Goal: Check status: Check status

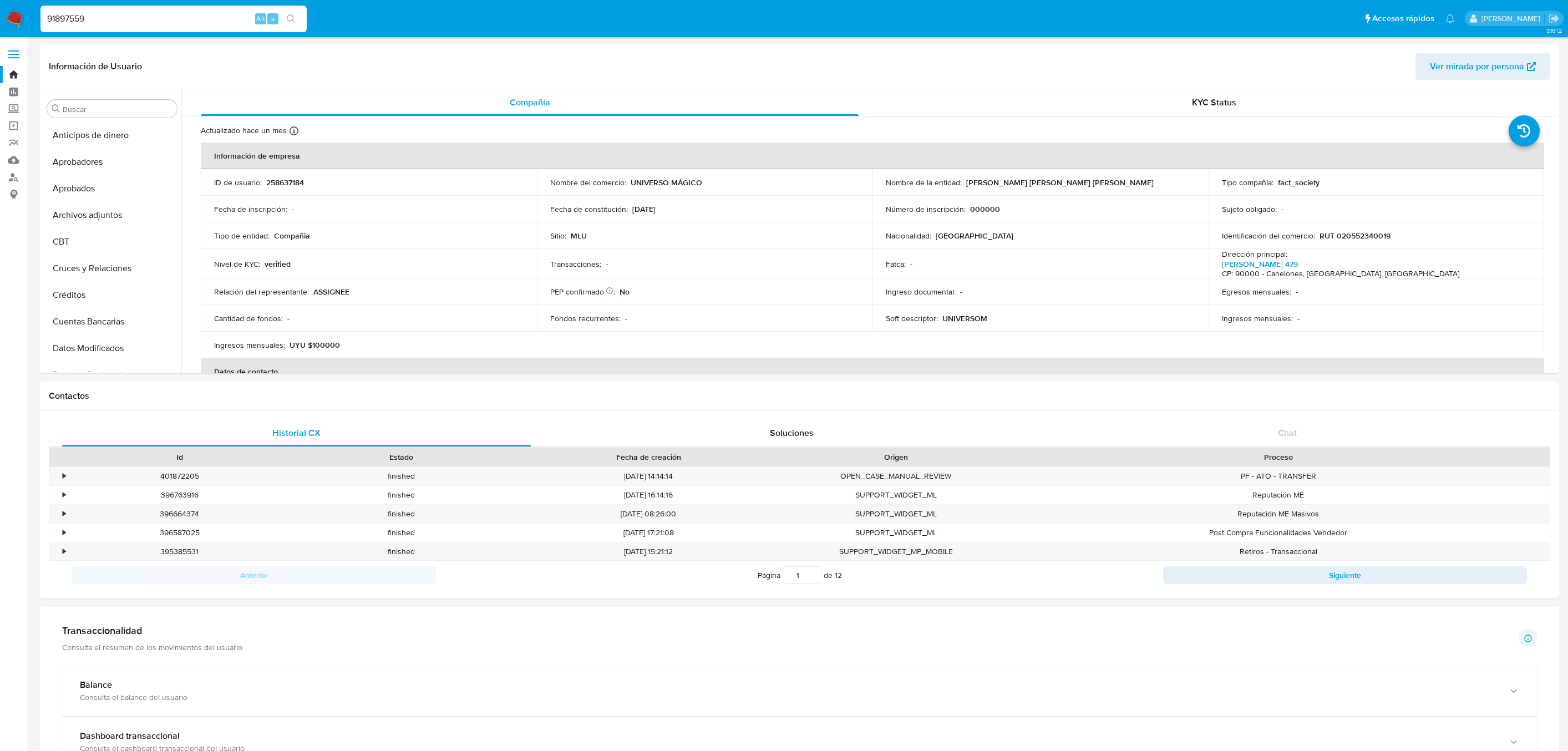
select select "10"
type input "91897559"
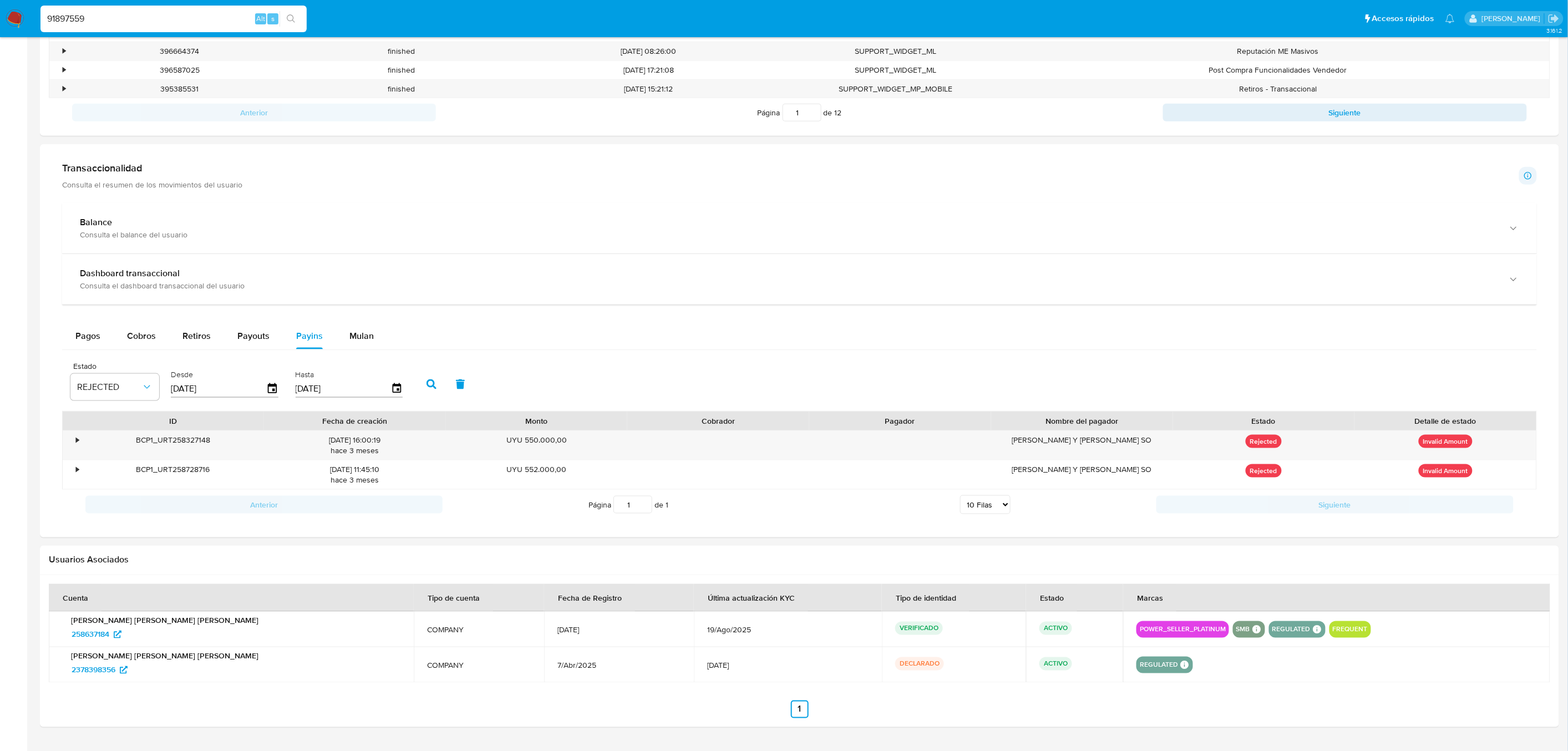
scroll to position [548, 0]
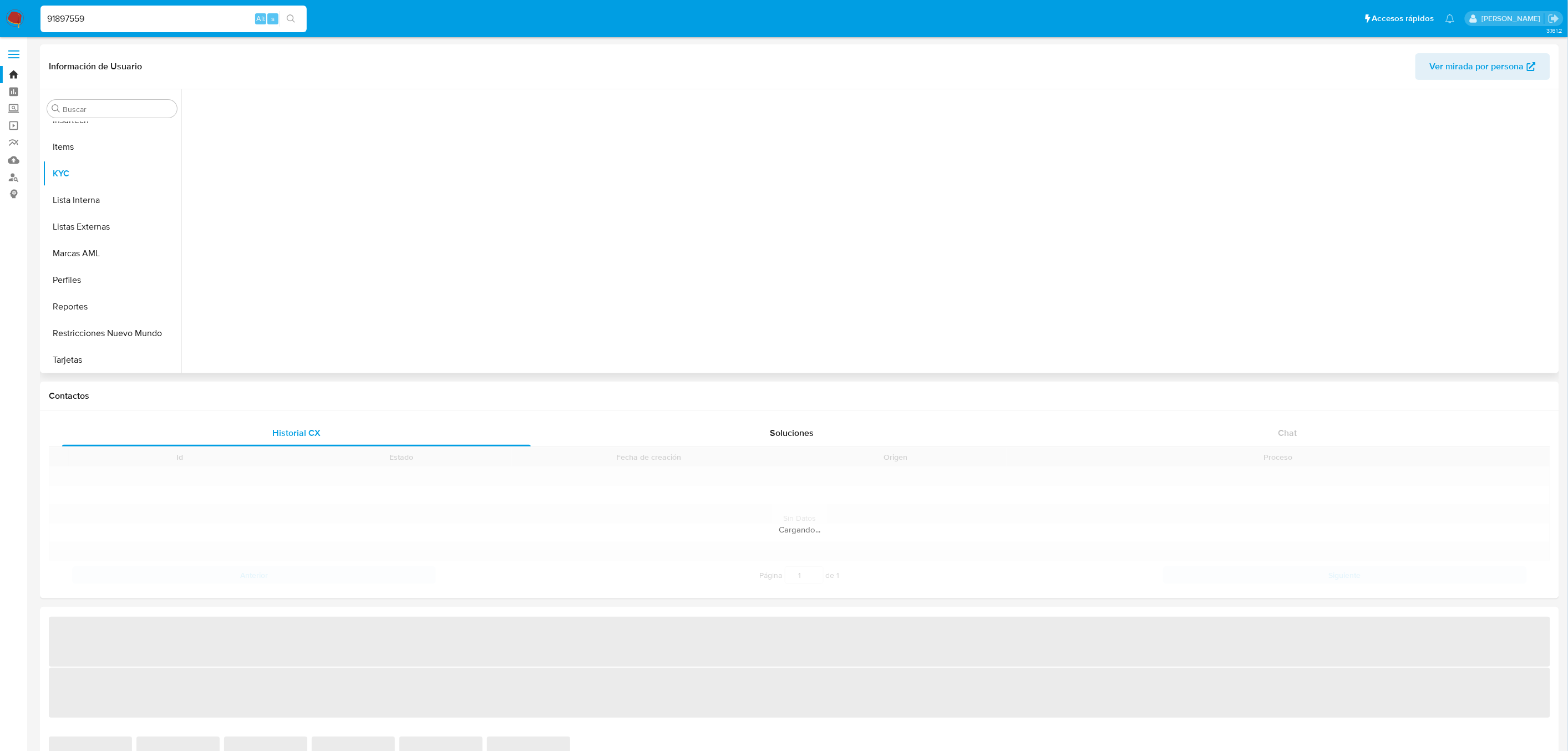
scroll to position [548, 0]
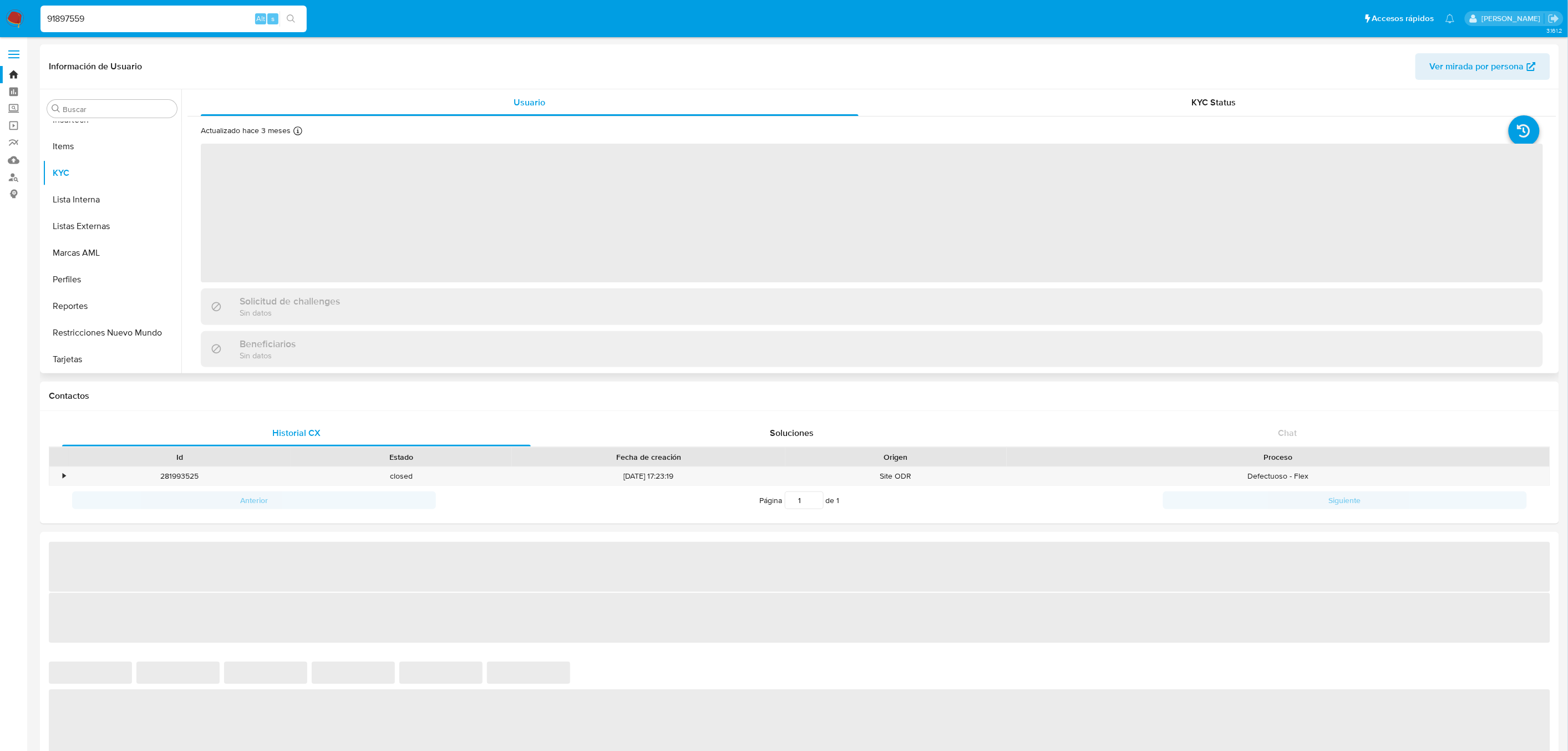
select select "10"
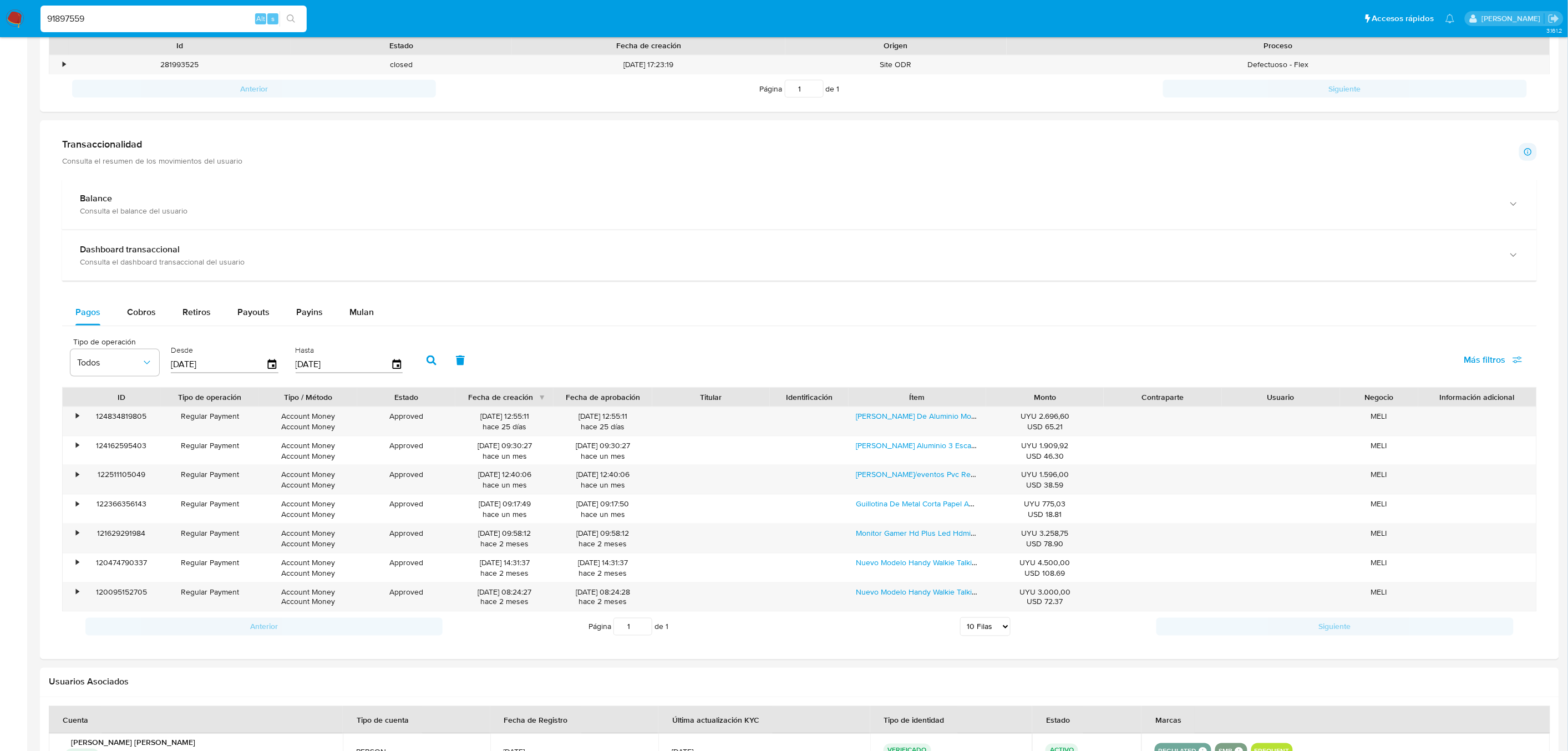
scroll to position [346, 0]
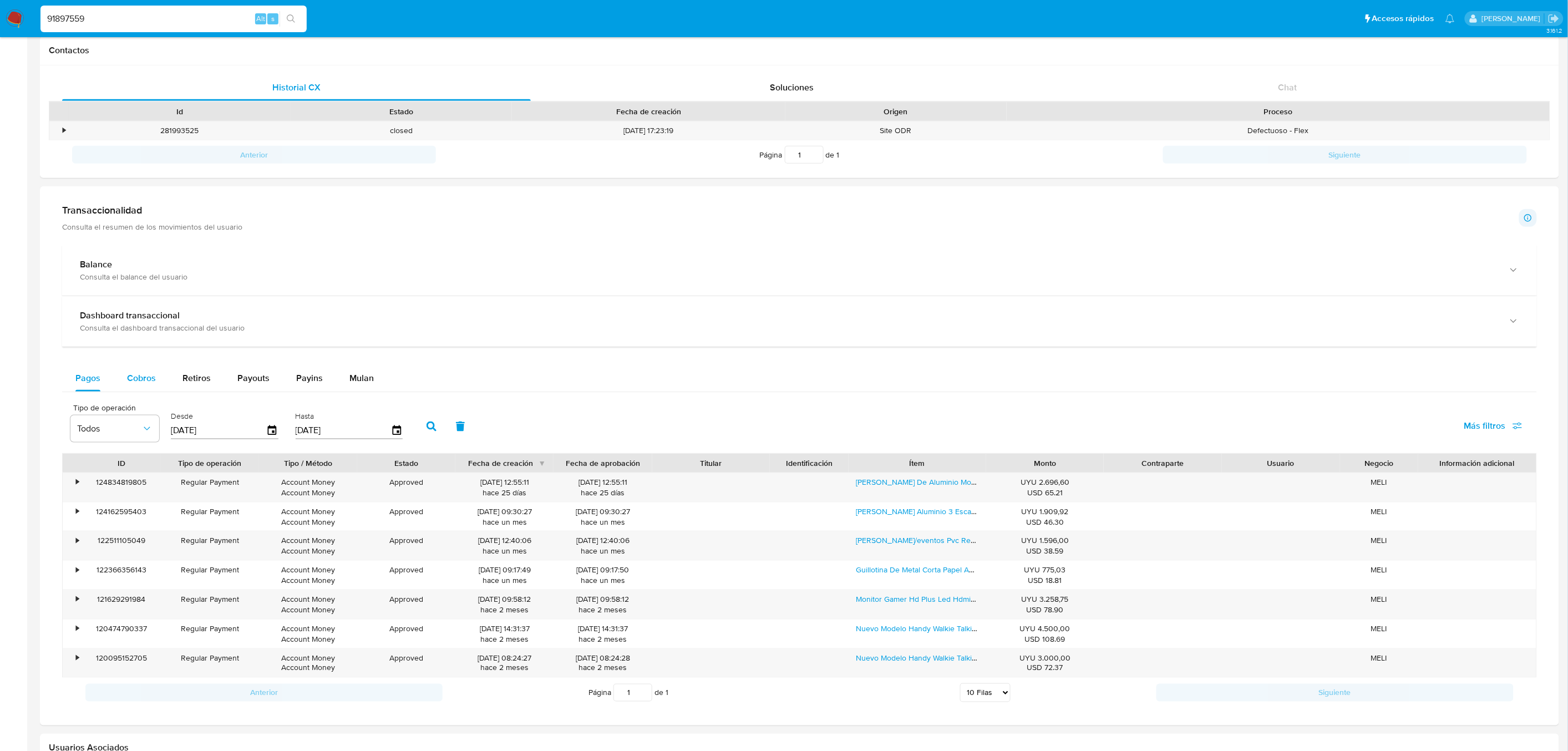
click at [127, 365] on div "Cobros" at bounding box center [142, 378] width 29 height 26
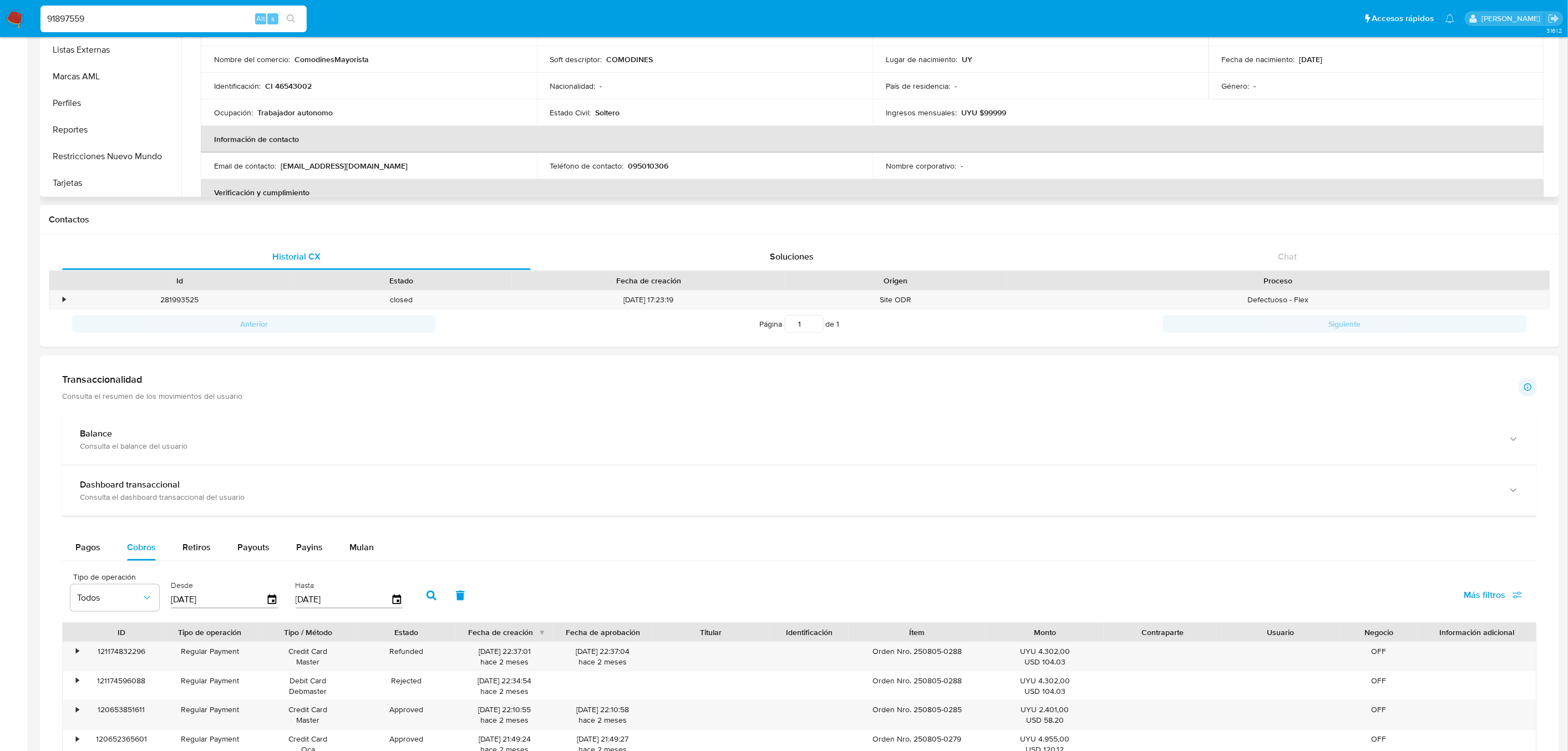
scroll to position [99, 0]
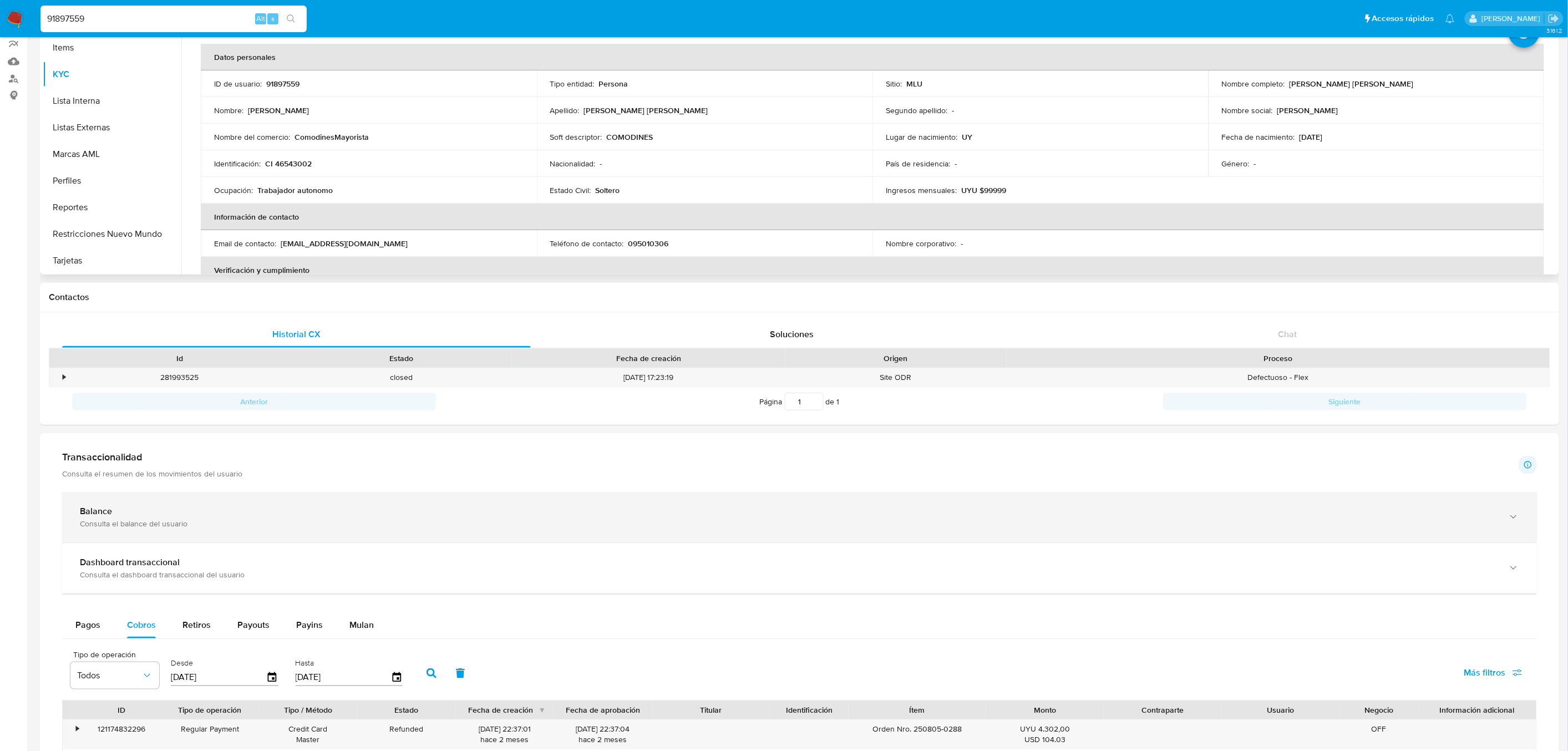
click at [184, 513] on div "Balance" at bounding box center [788, 511] width 1417 height 11
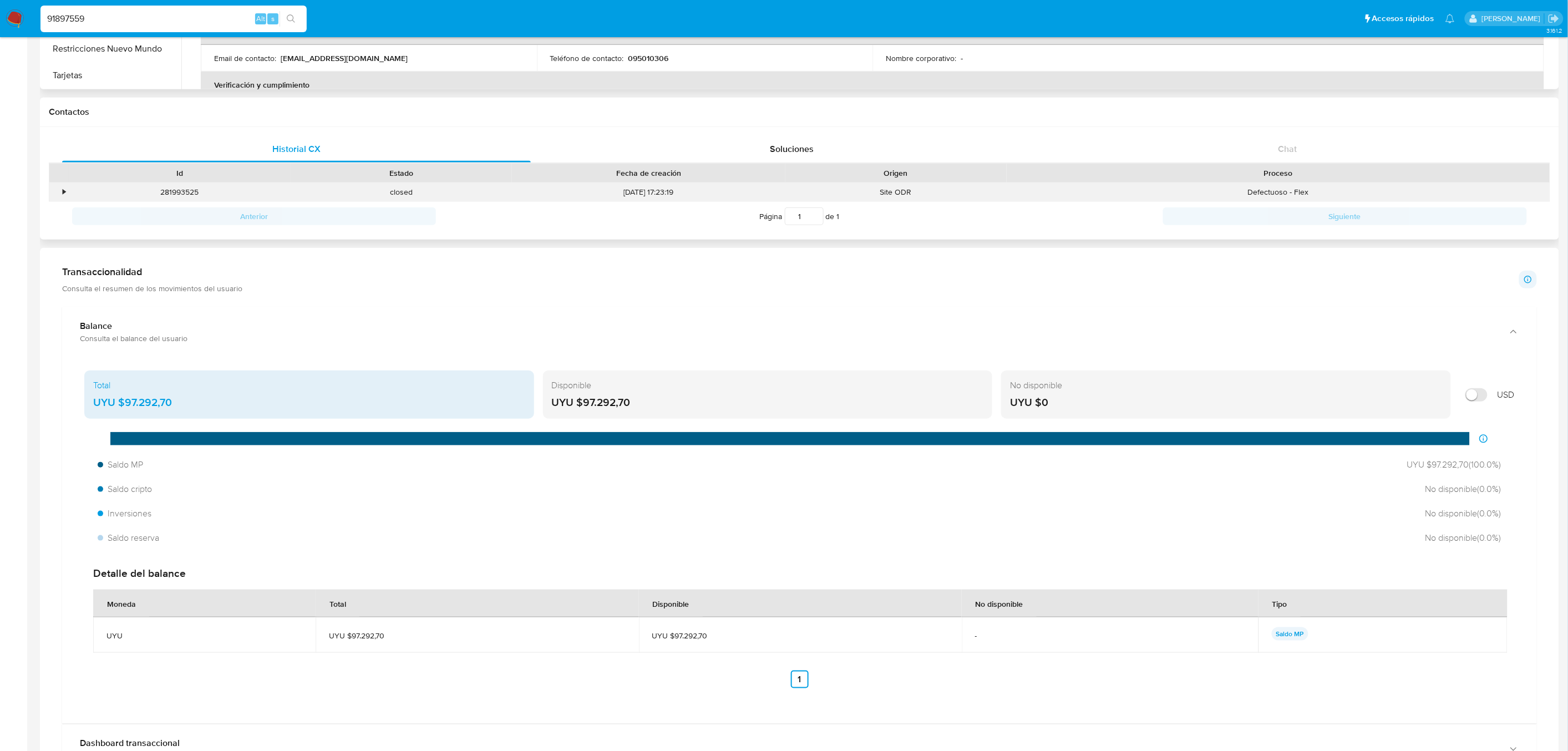
scroll to position [469, 0]
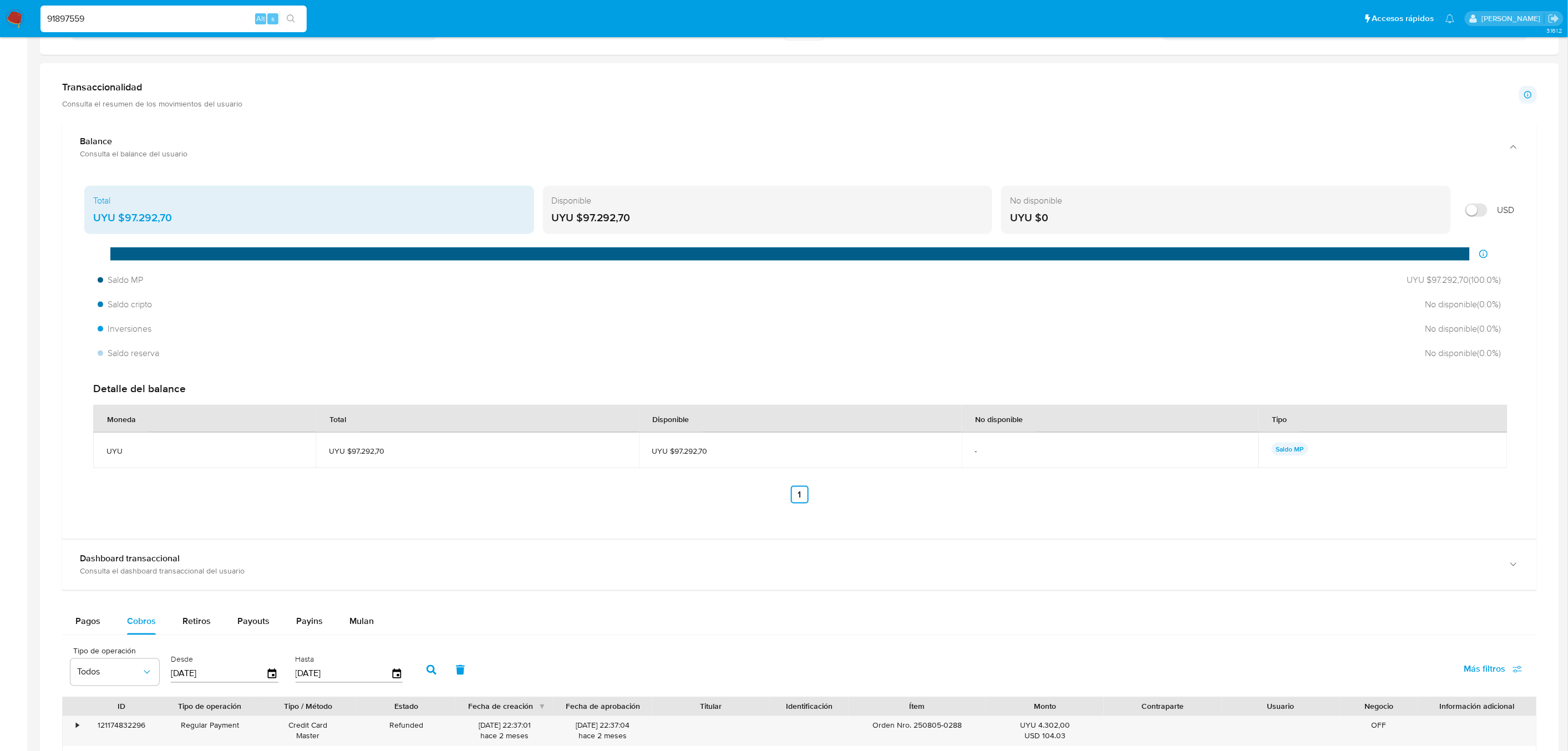
click at [708, 462] on td "UYU $97.292,70" at bounding box center [800, 451] width 323 height 36
click at [711, 458] on td "UYU $97.292,70" at bounding box center [800, 451] width 323 height 36
drag, startPoint x: 713, startPoint y: 453, endPoint x: 497, endPoint y: 420, distance: 218.5
click at [497, 420] on table "Moneda Total Disponible No disponible Tipo UYU UYU $97.292,70 UYU $97.292,70 - …" at bounding box center [800, 437] width 1415 height 63
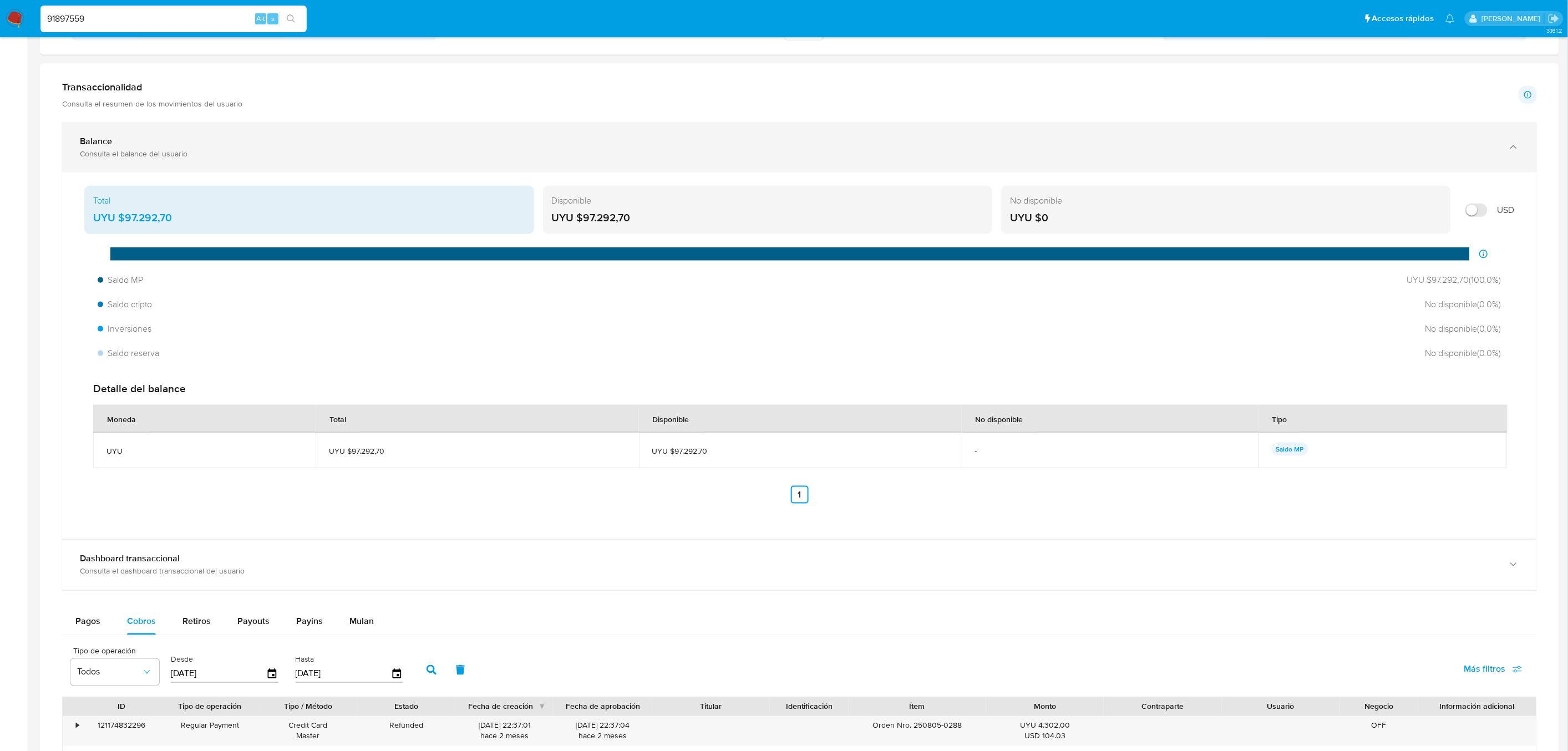
click at [178, 151] on div "Consulta el balance del usuario" at bounding box center [788, 153] width 1417 height 10
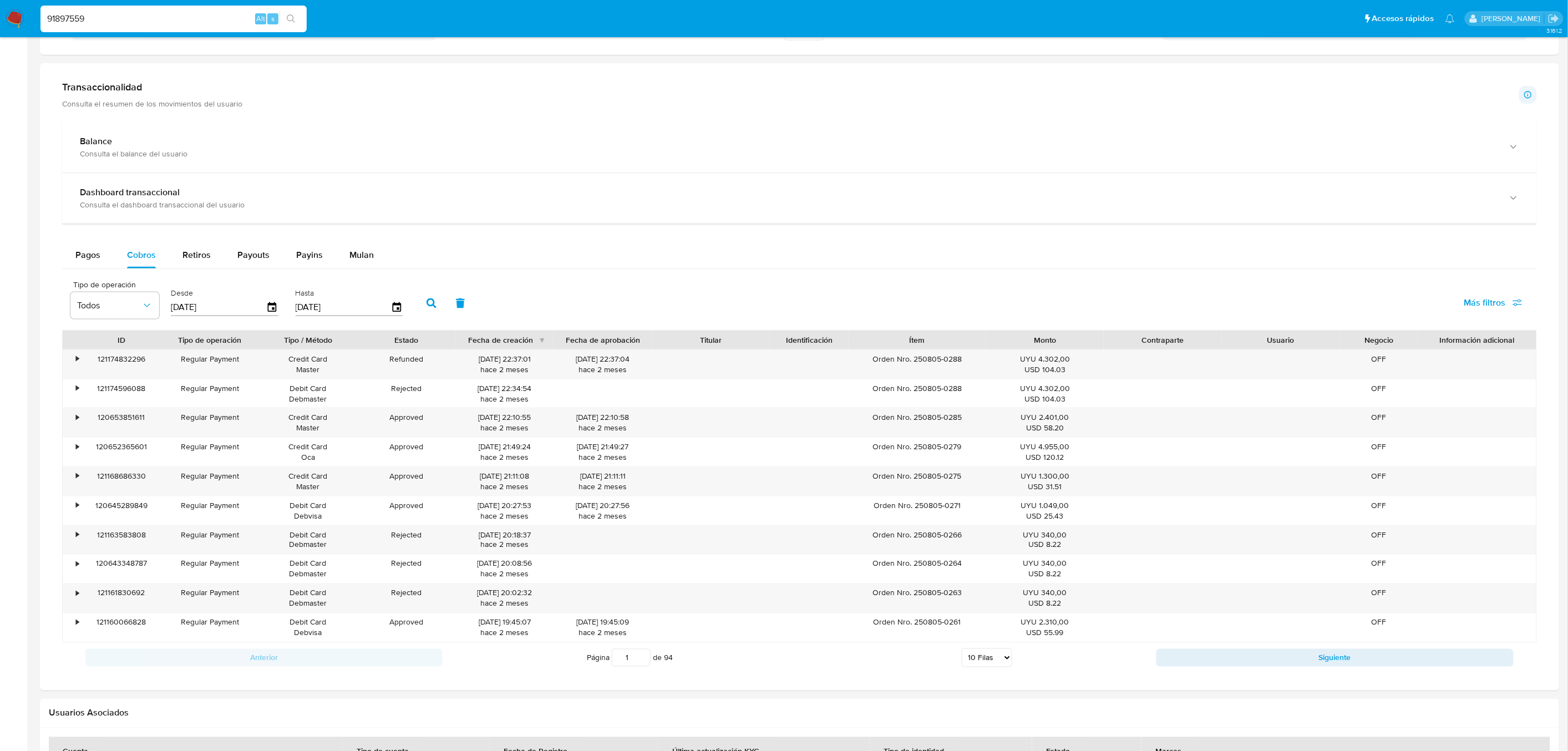
click at [192, 96] on div "Transaccionalidad Consulta el resumen de los movimientos del usuario" at bounding box center [152, 95] width 180 height 28
click at [181, 84] on h1 "Transaccionalidad" at bounding box center [152, 87] width 180 height 13
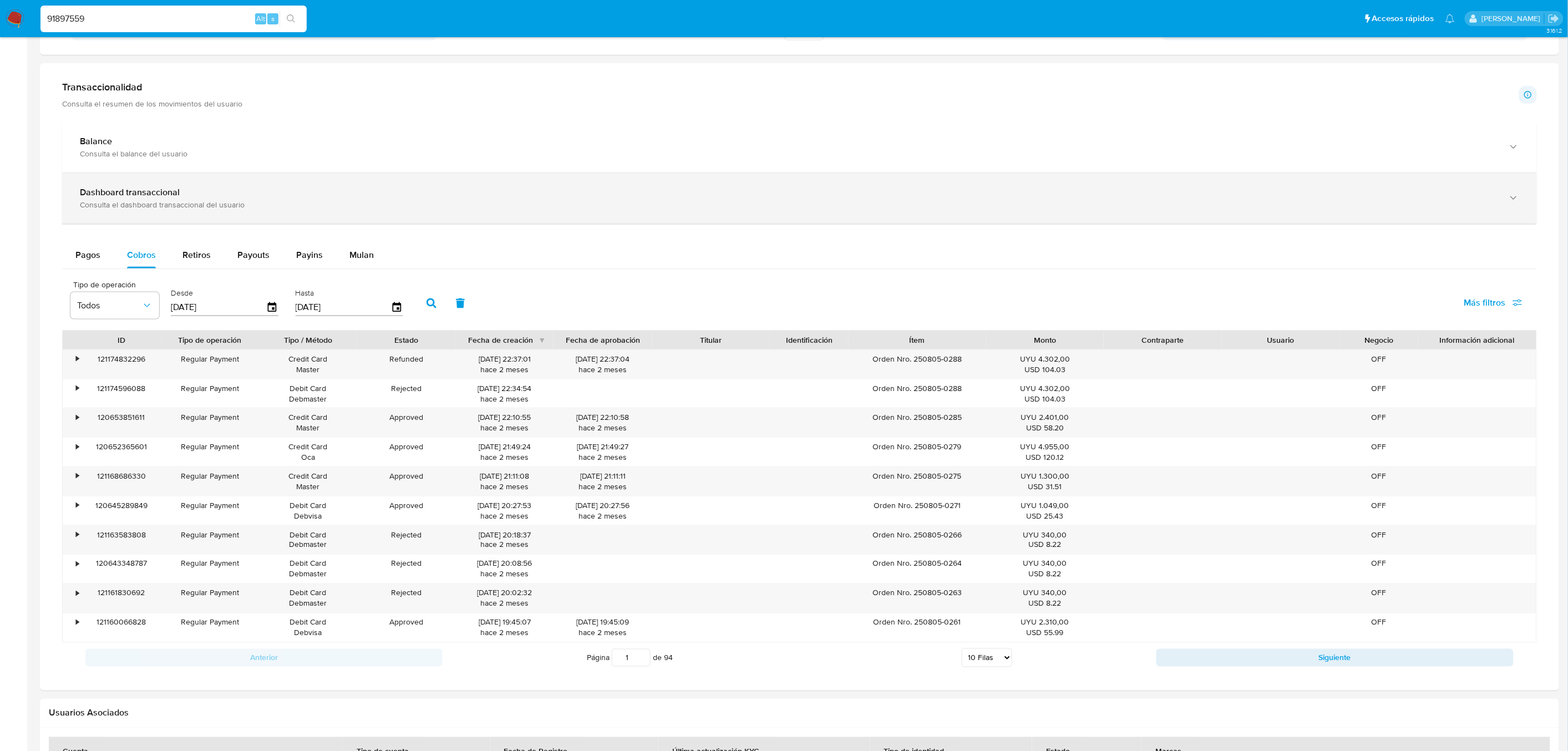
click at [163, 196] on b "Dashboard transaccional" at bounding box center [130, 192] width 100 height 13
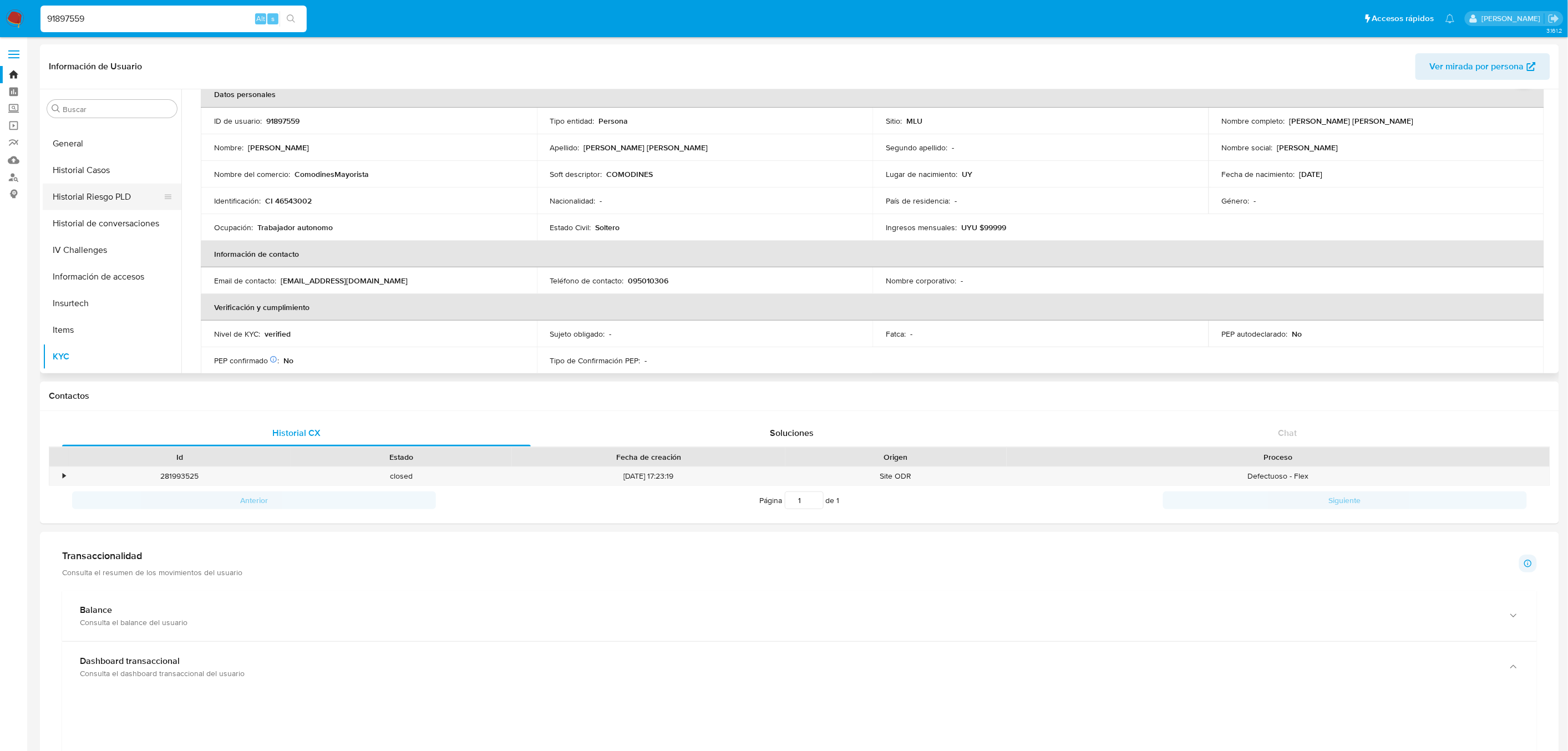
scroll to position [364, 0]
click at [92, 142] on button "General" at bounding box center [107, 145] width 130 height 26
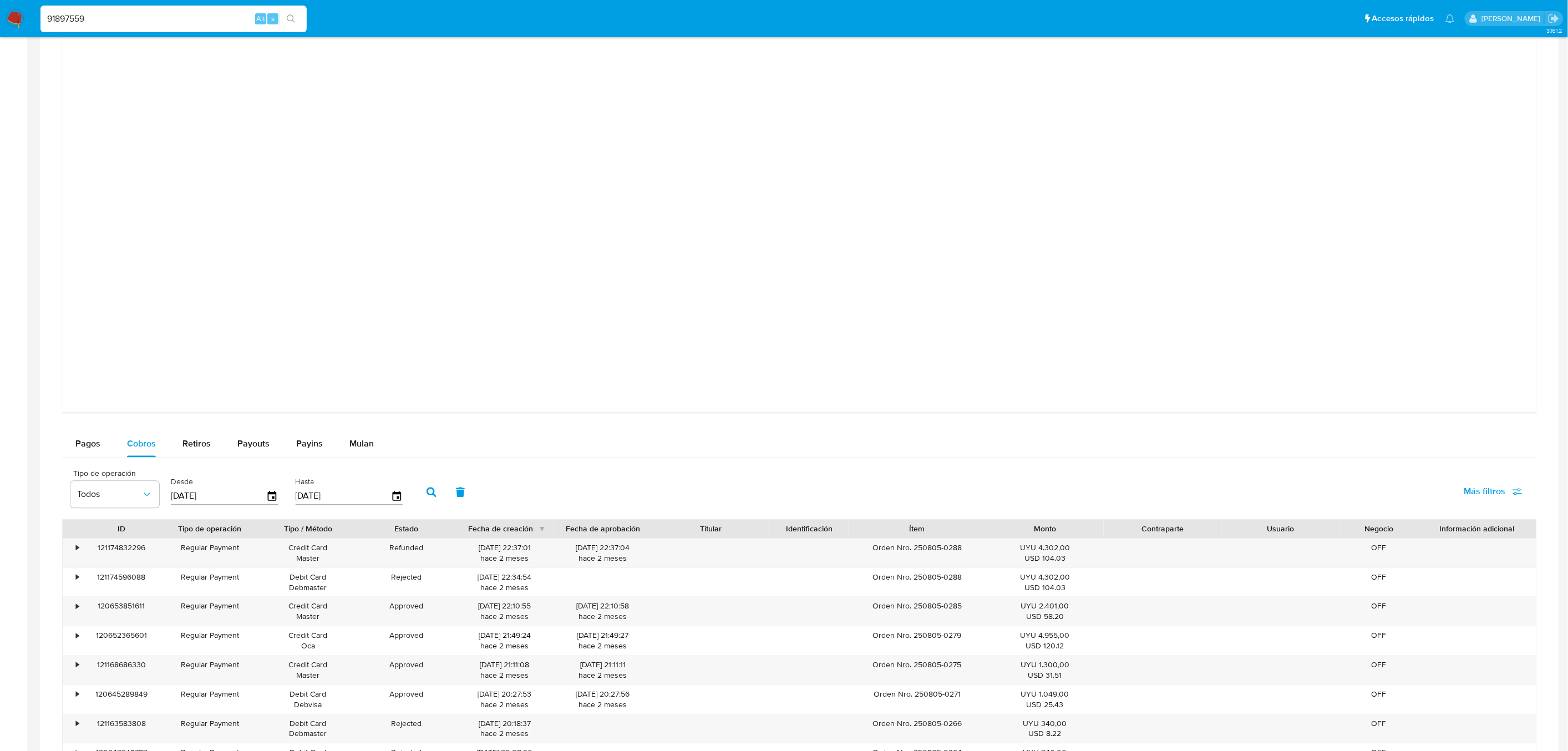
scroll to position [678, 0]
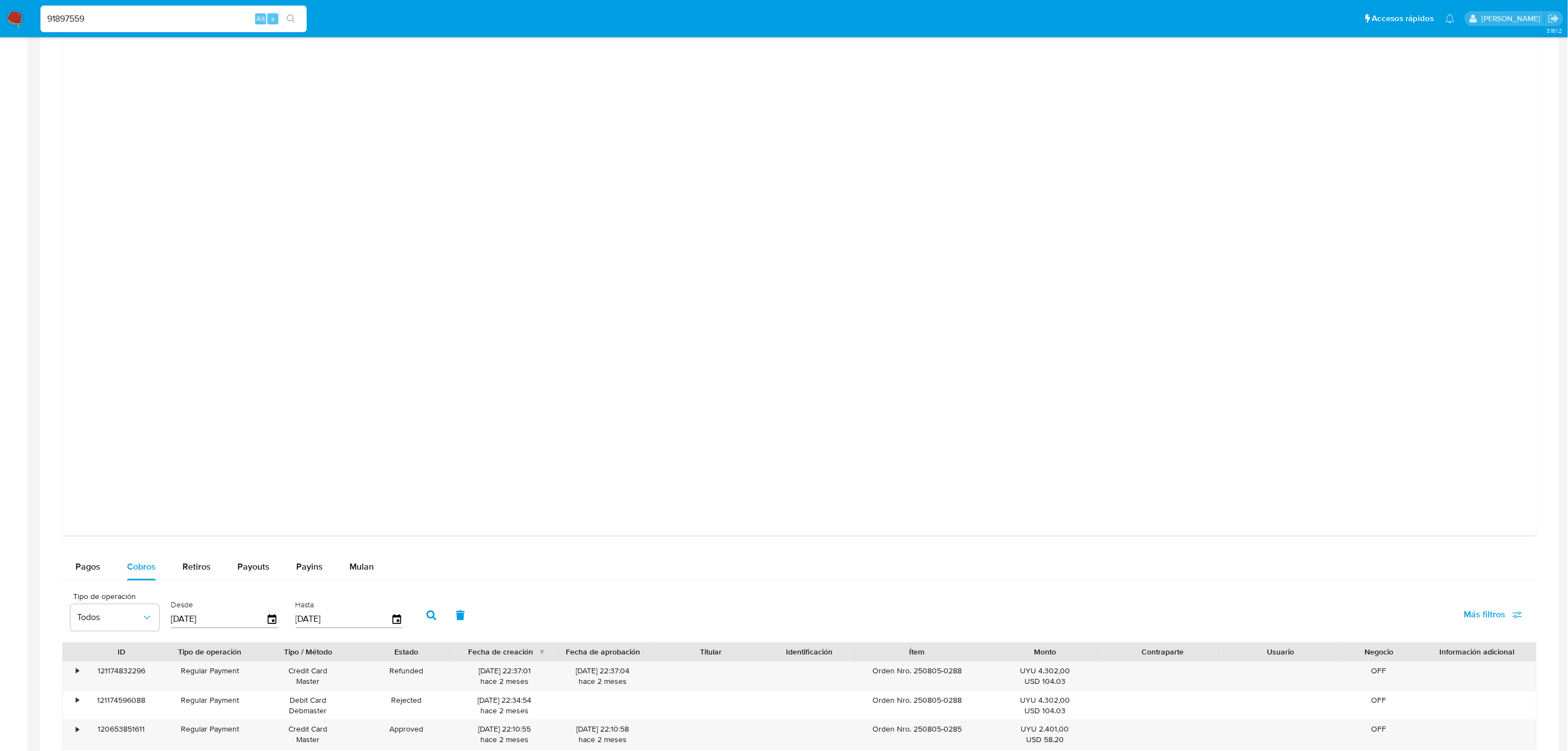
click at [86, 14] on input "91897559" at bounding box center [173, 19] width 266 height 14
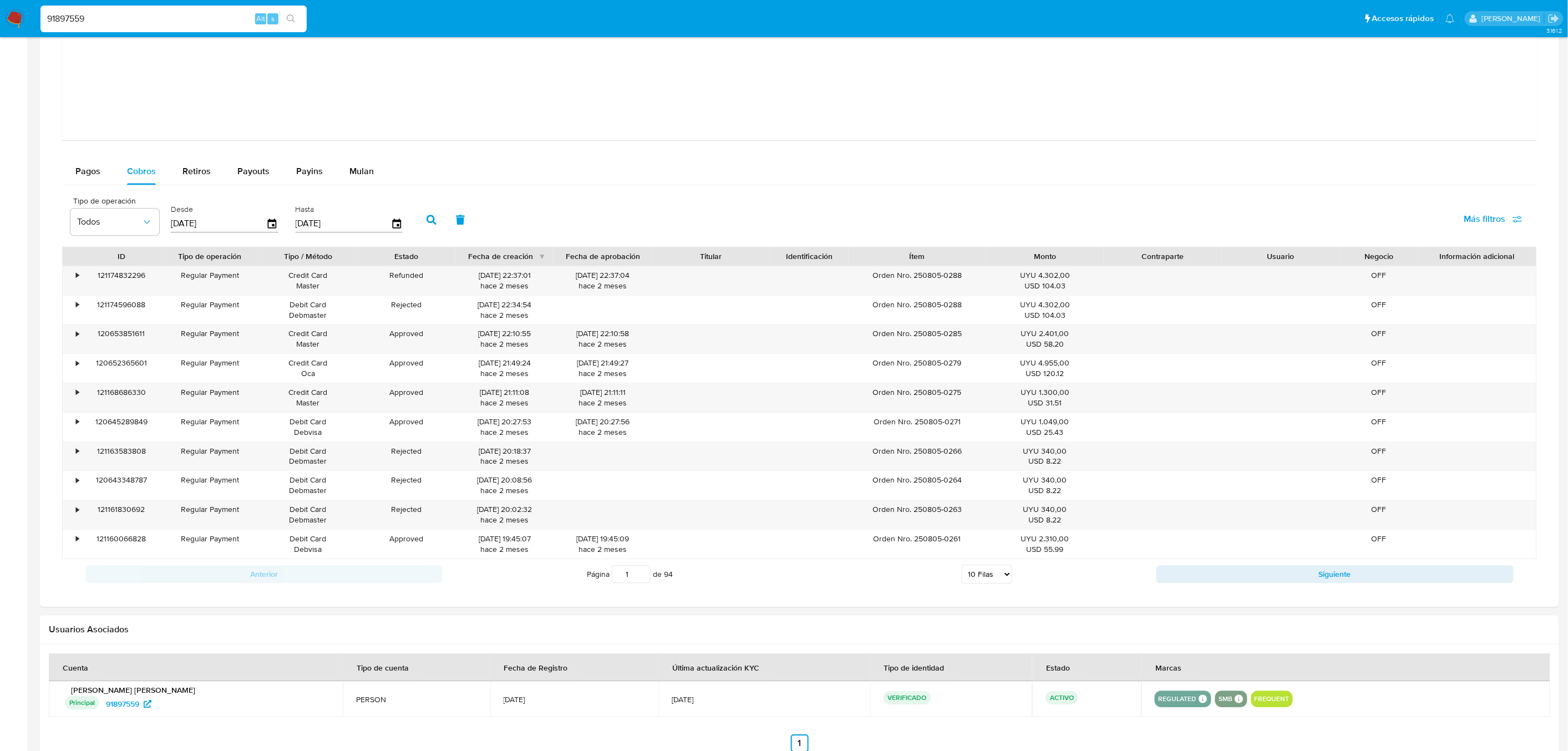
scroll to position [1140, 0]
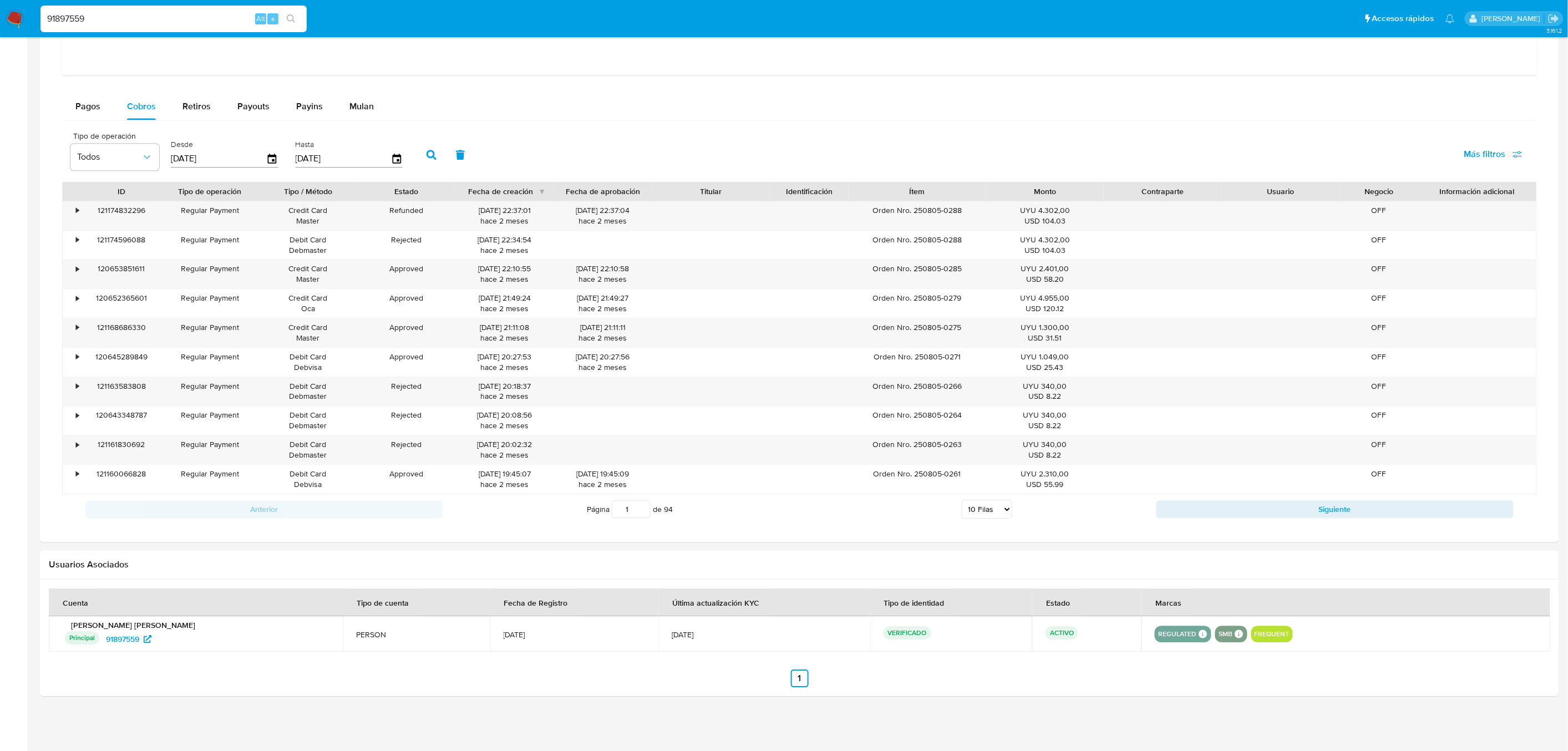
click at [972, 505] on select "5 Filas 10 Filas 20 Filas 25 Filas 50 Filas 100 Filas" at bounding box center [987, 509] width 51 height 19
select select "100"
click at [961, 501] on select "5 Filas 10 Filas 20 Filas 25 Filas 50 Filas 100 Filas" at bounding box center [987, 509] width 51 height 19
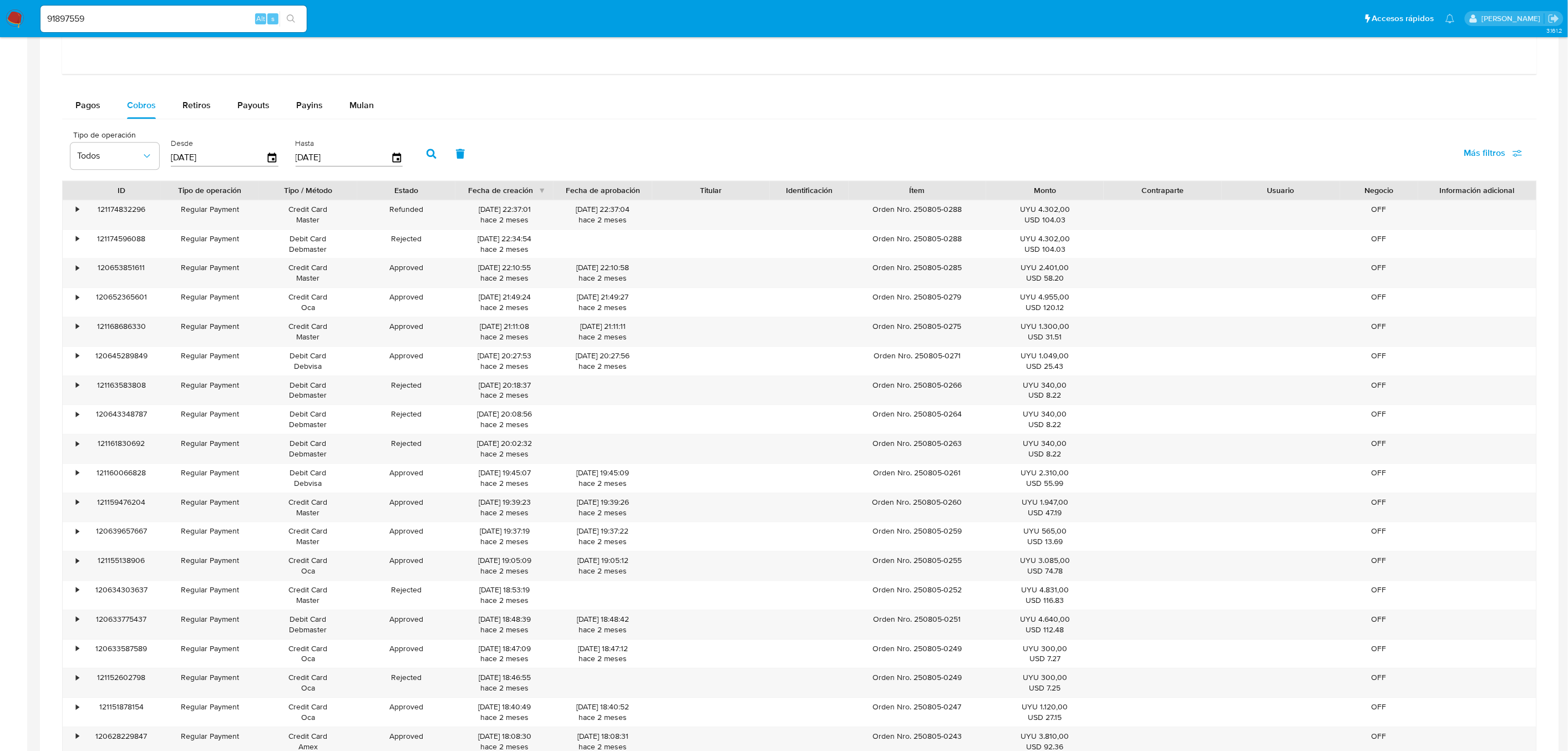
click at [673, 100] on div "Pagos Cobros Retiros Payouts Payins Mulan" at bounding box center [799, 105] width 1474 height 26
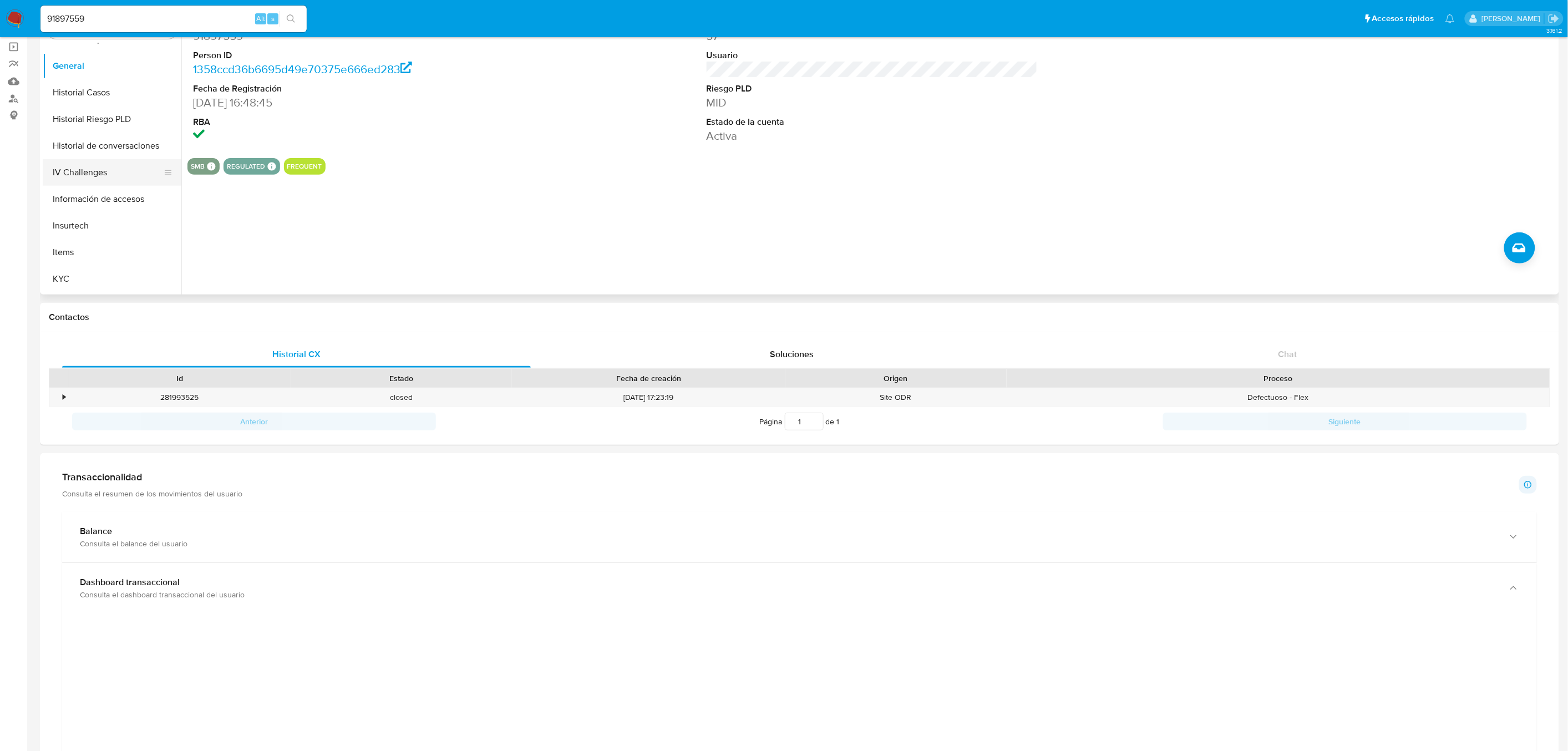
scroll to position [0, 0]
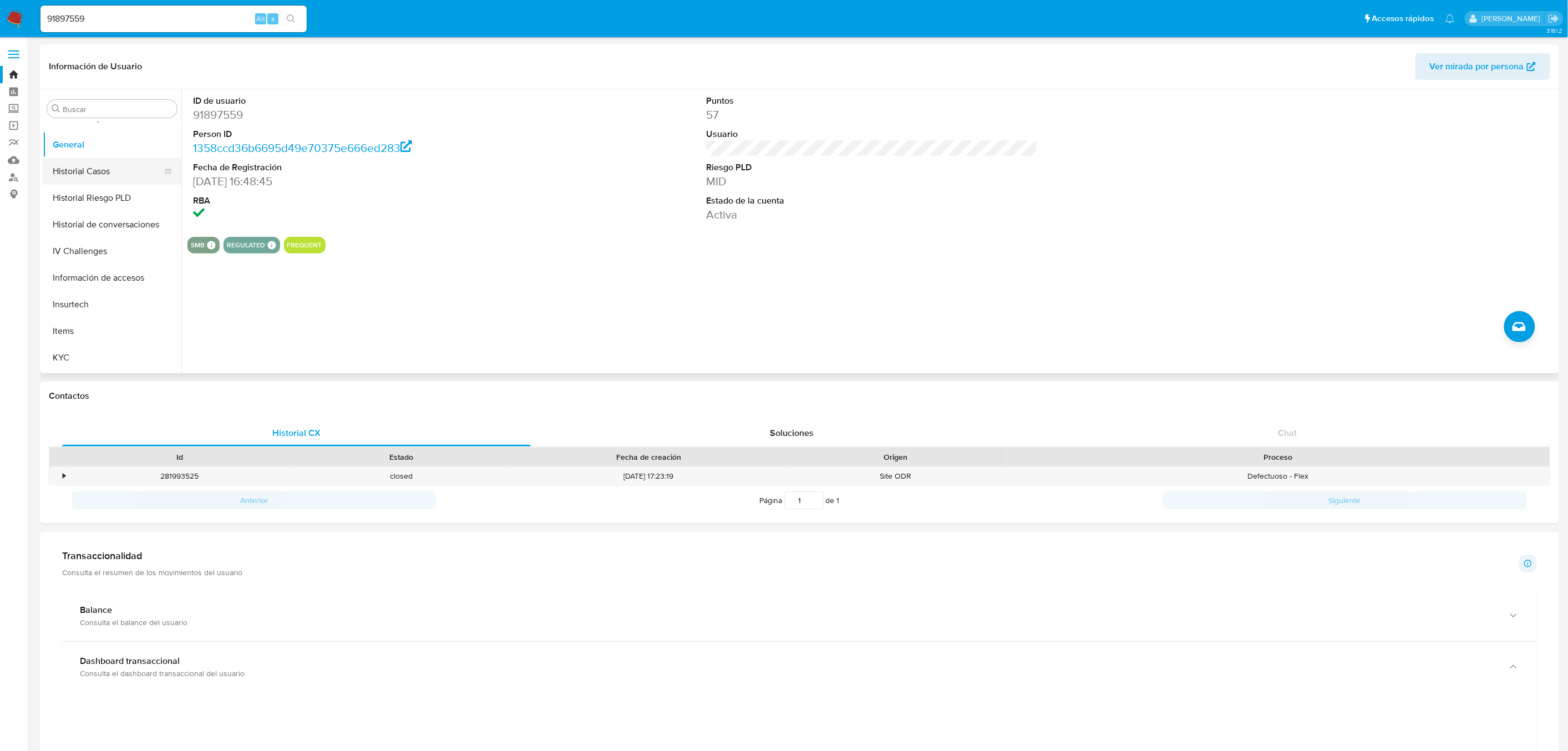
click at [103, 177] on button "Historial Casos" at bounding box center [107, 171] width 130 height 26
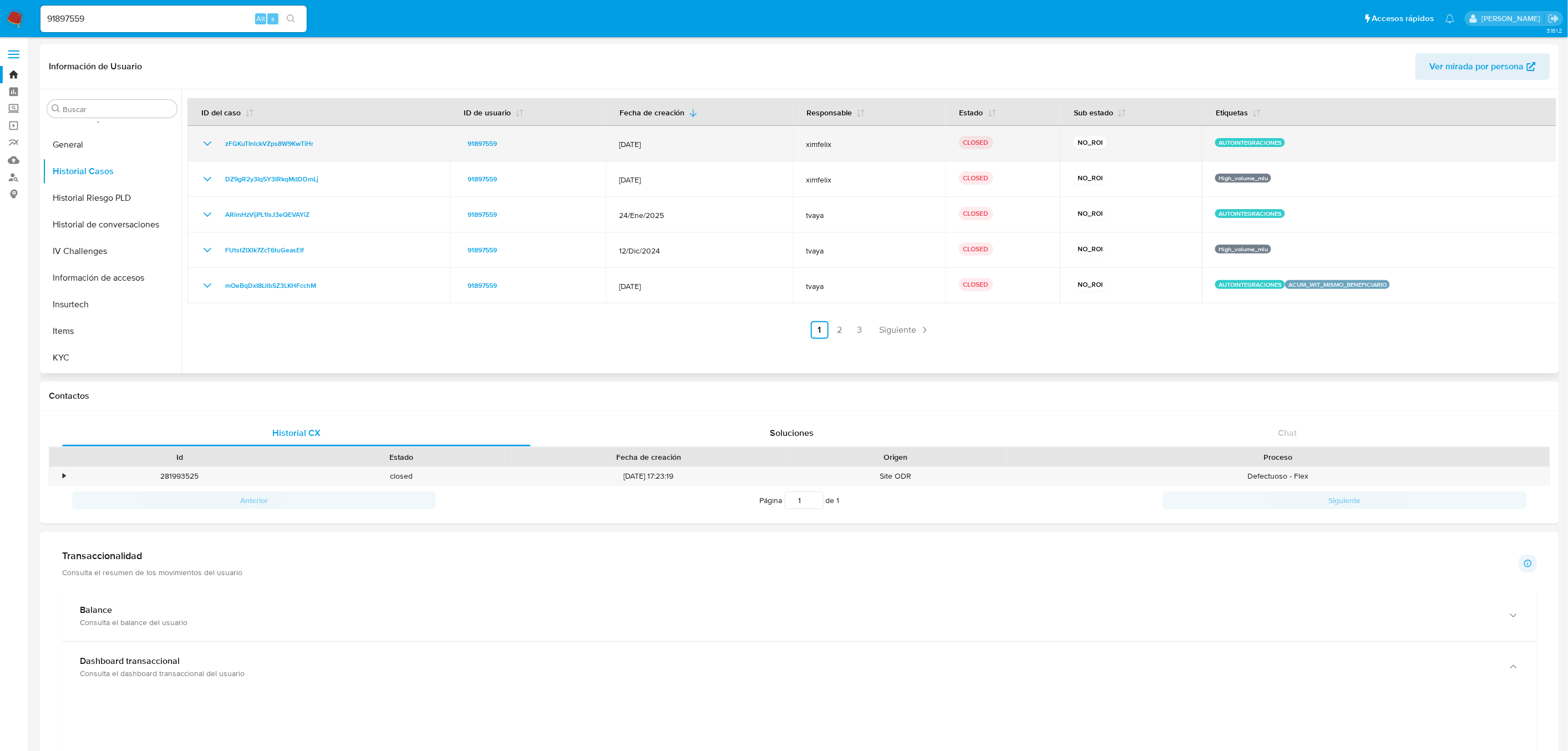
click at [204, 144] on icon "Mostrar/Ocultar" at bounding box center [207, 144] width 13 height 13
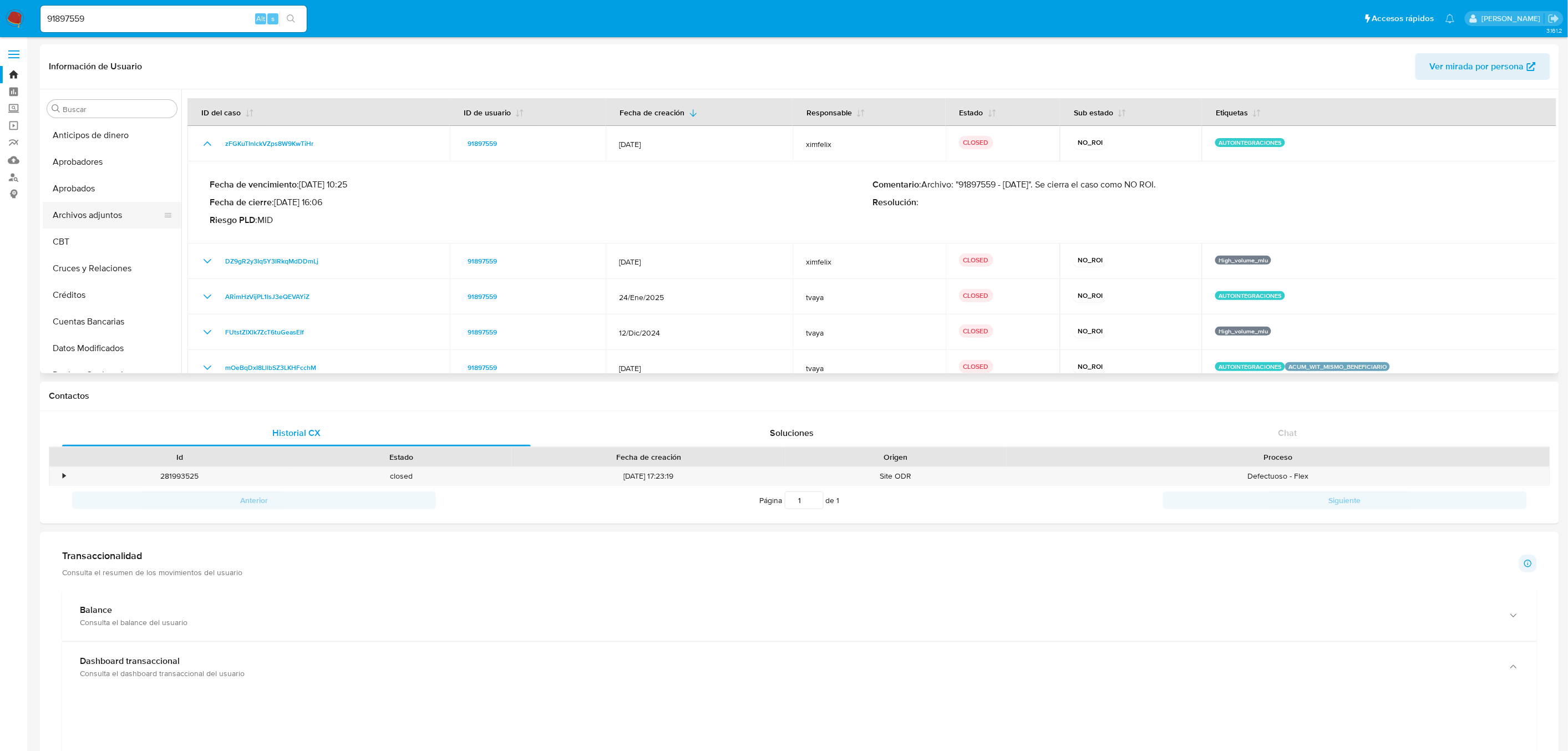
click at [118, 209] on button "Archivos adjuntos" at bounding box center [107, 215] width 130 height 26
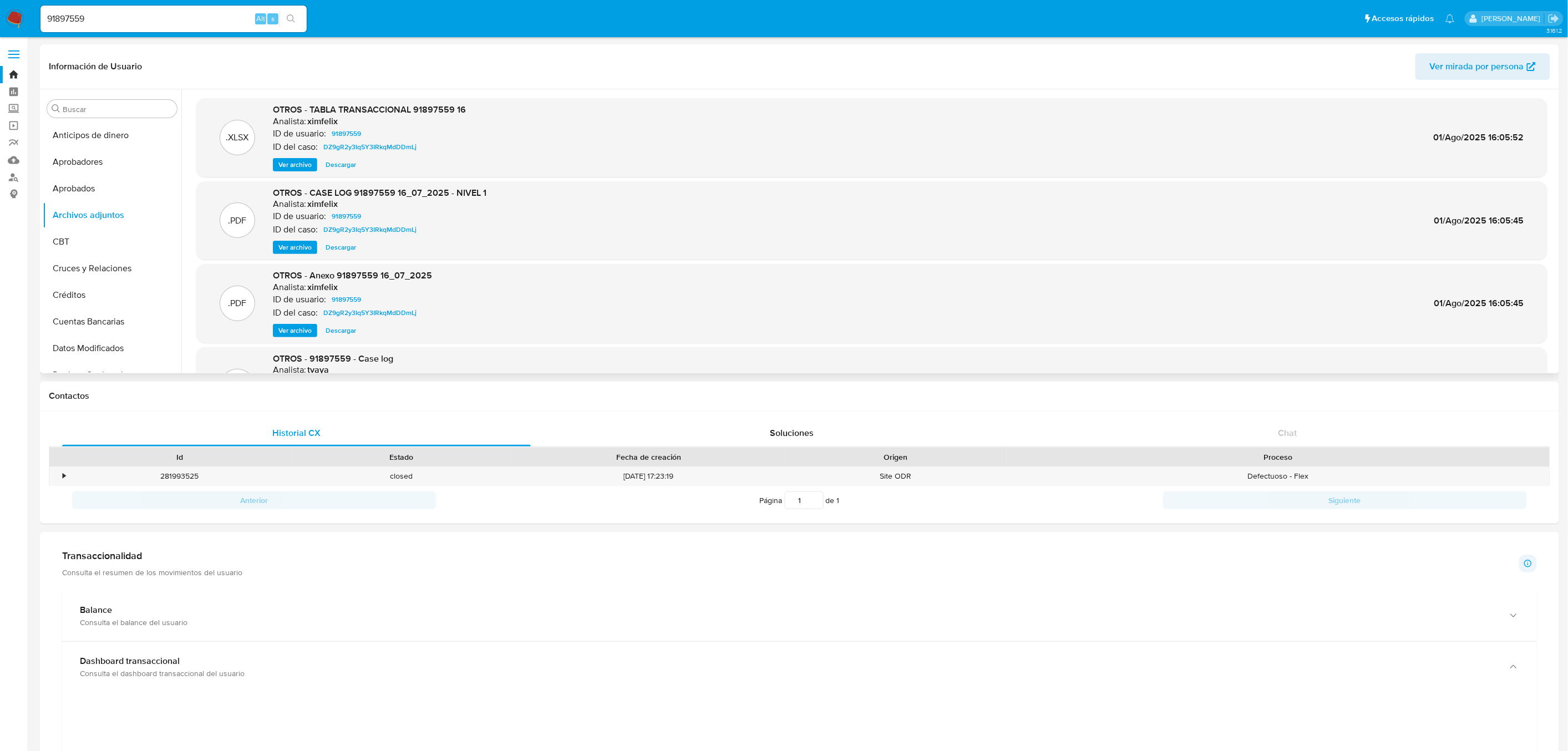
click at [446, 223] on div "ID del caso: DZ9gR2y3Iq5Y3IRkqMdDDmLj" at bounding box center [379, 230] width 213 height 13
click at [298, 242] on span "Ver archivo" at bounding box center [295, 247] width 34 height 11
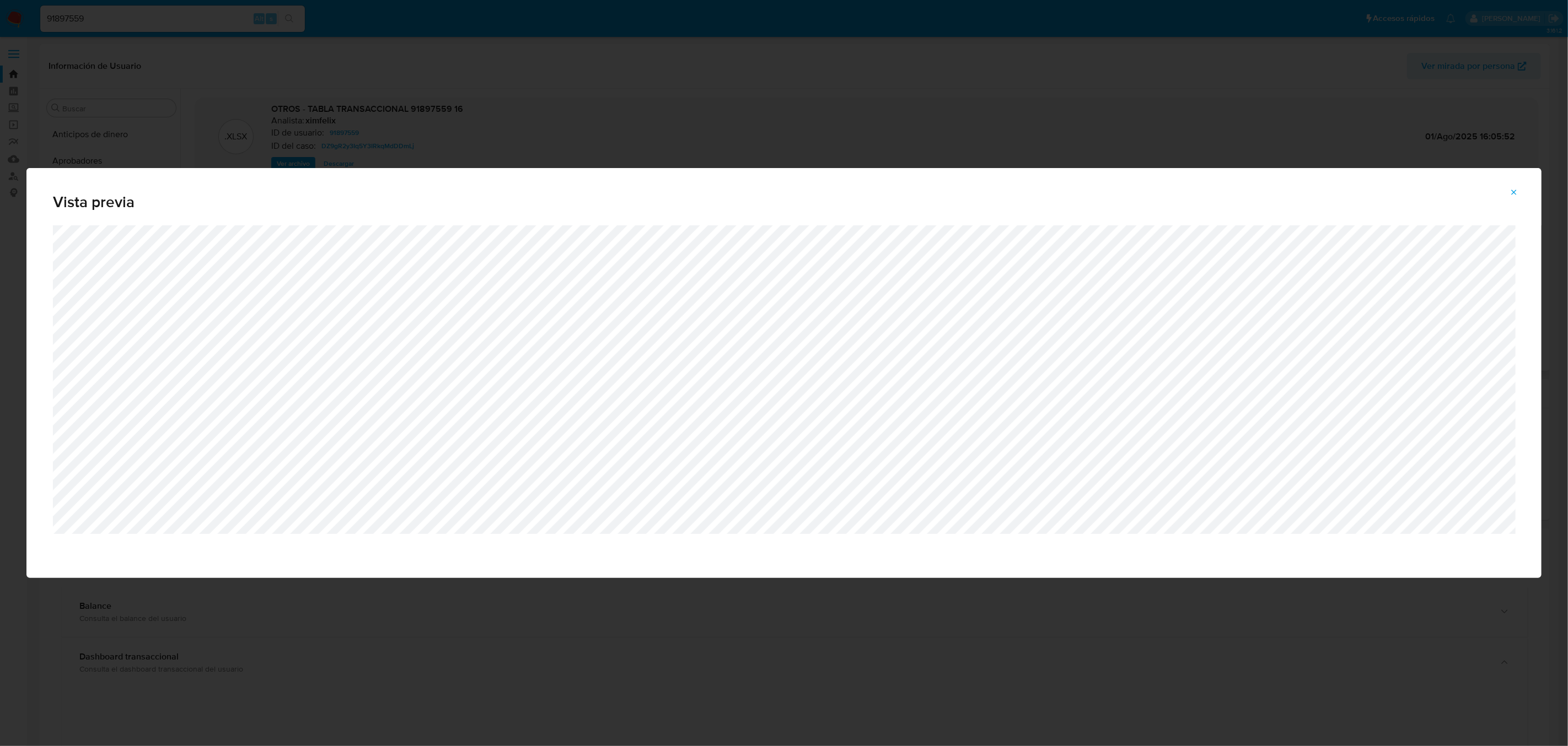
click at [1512, 194] on icon "Attachment preview" at bounding box center [1514, 192] width 9 height 9
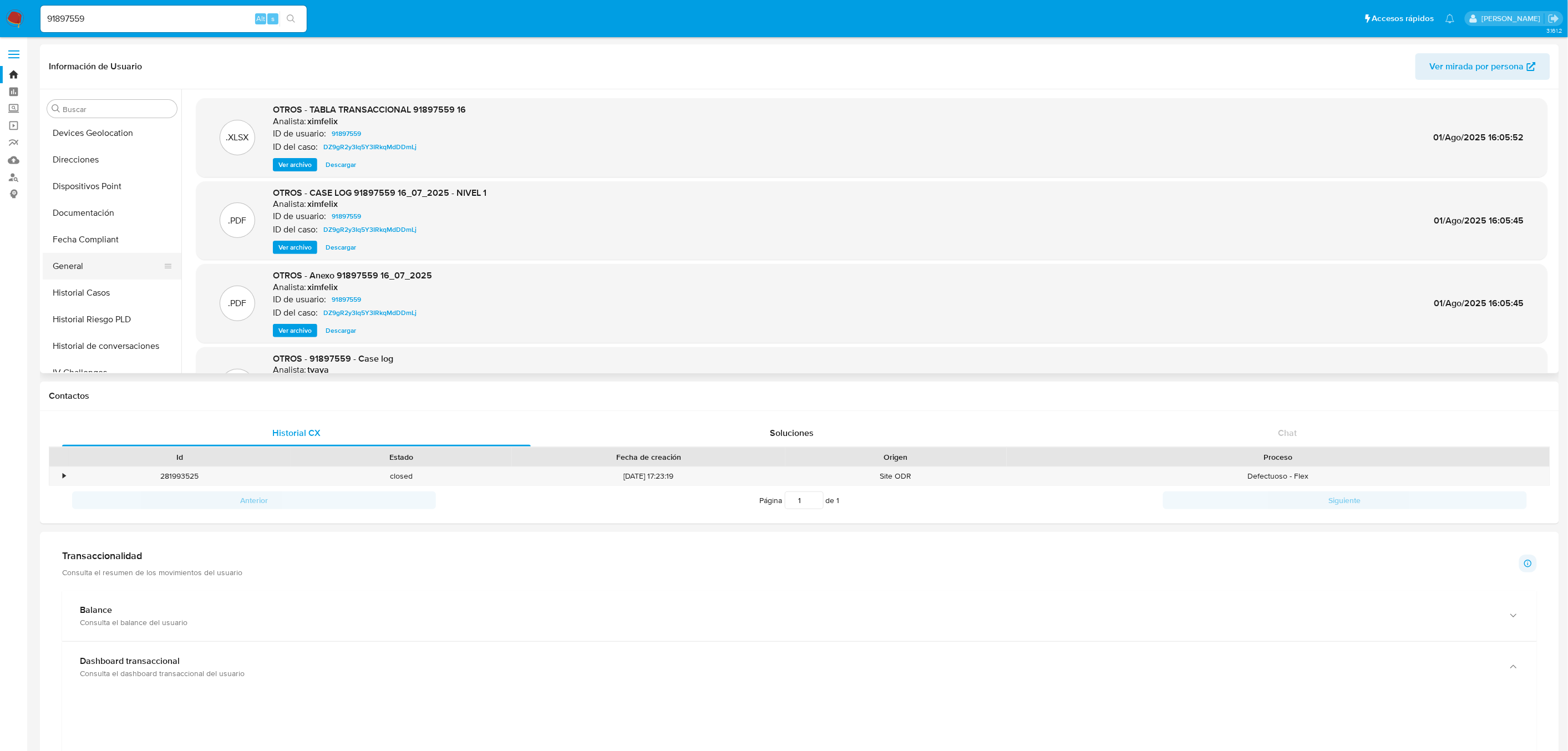
scroll to position [308, 0]
click at [110, 227] on button "Historial Casos" at bounding box center [107, 227] width 130 height 26
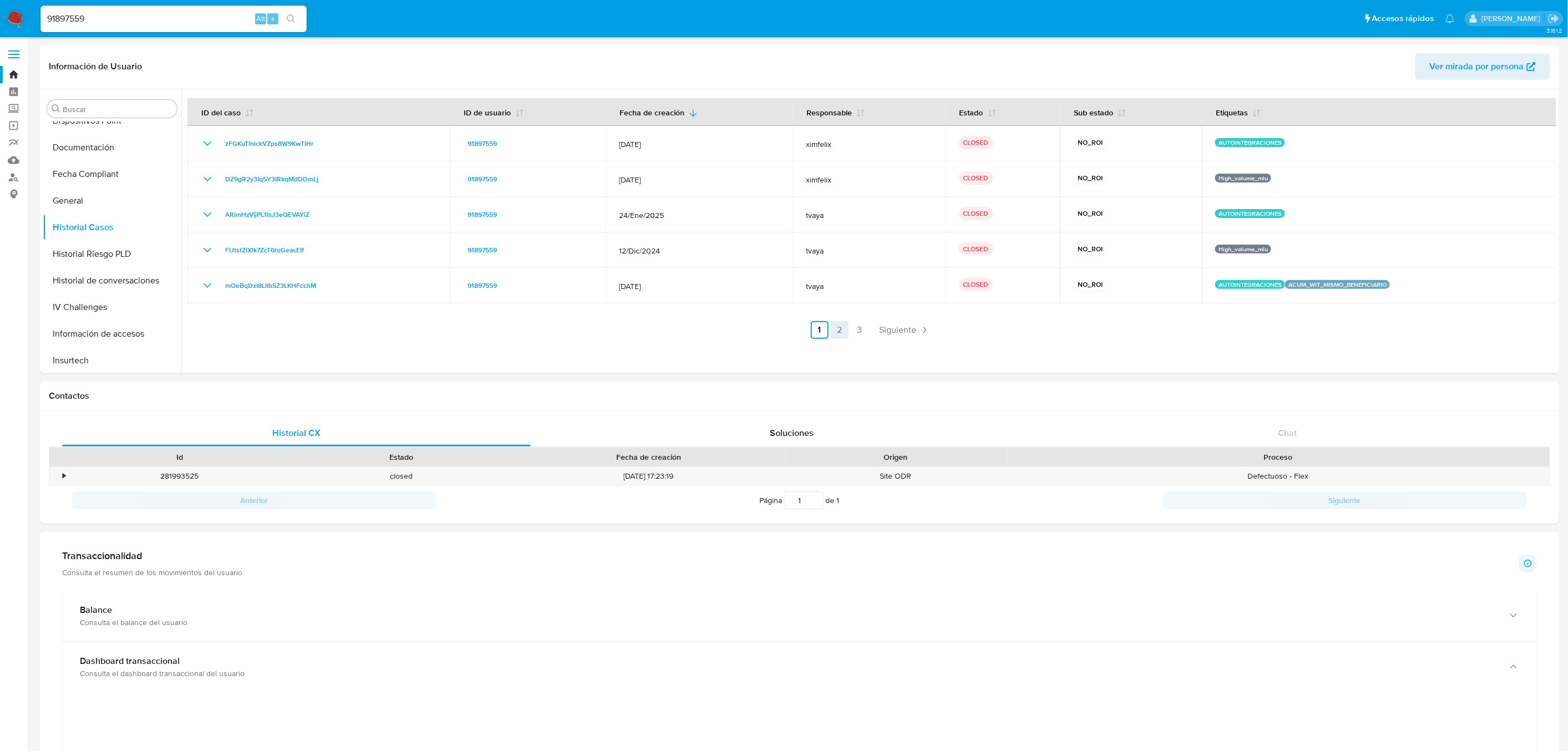
click at [836, 329] on link "2" at bounding box center [840, 330] width 18 height 18
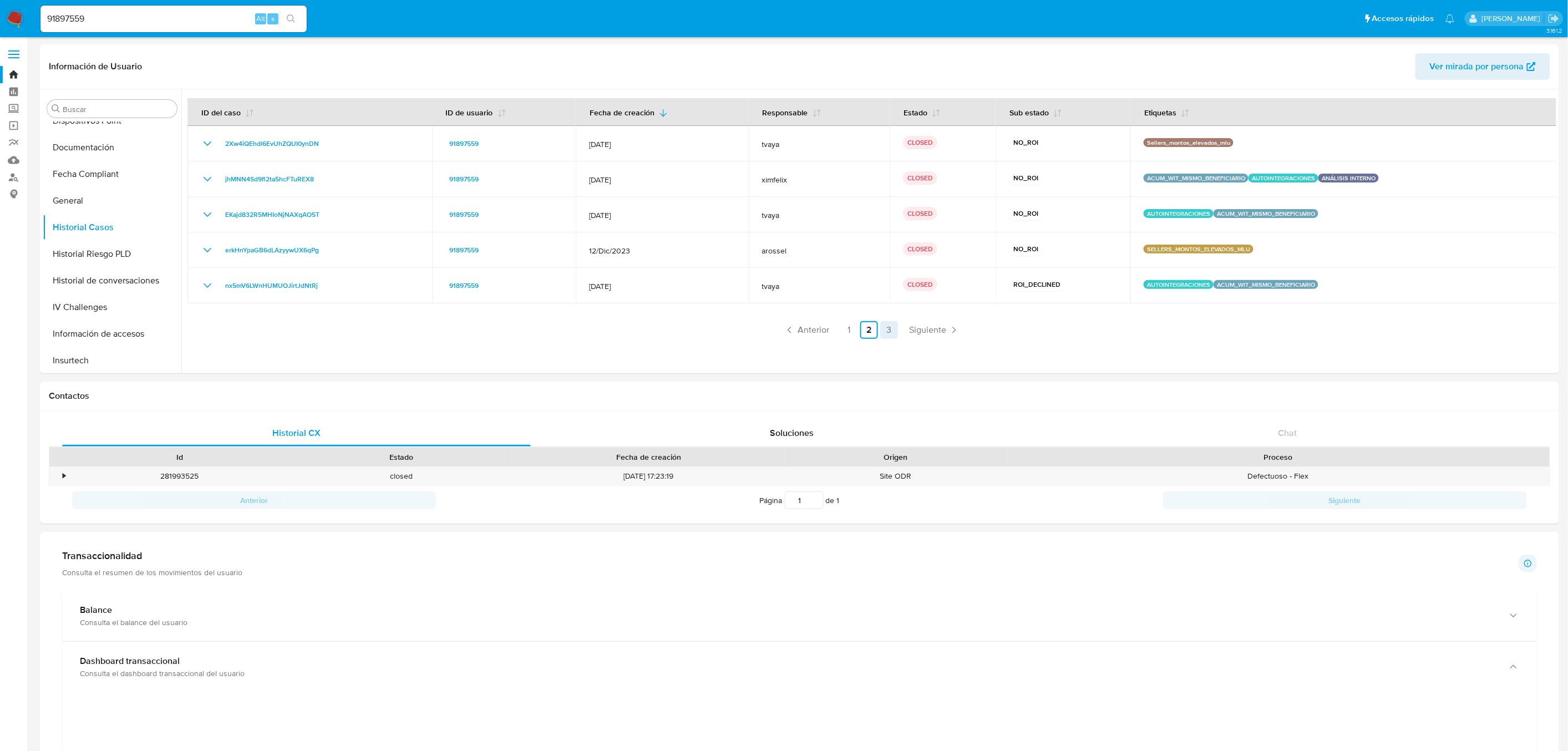
click at [885, 331] on link "3" at bounding box center [889, 330] width 18 height 18
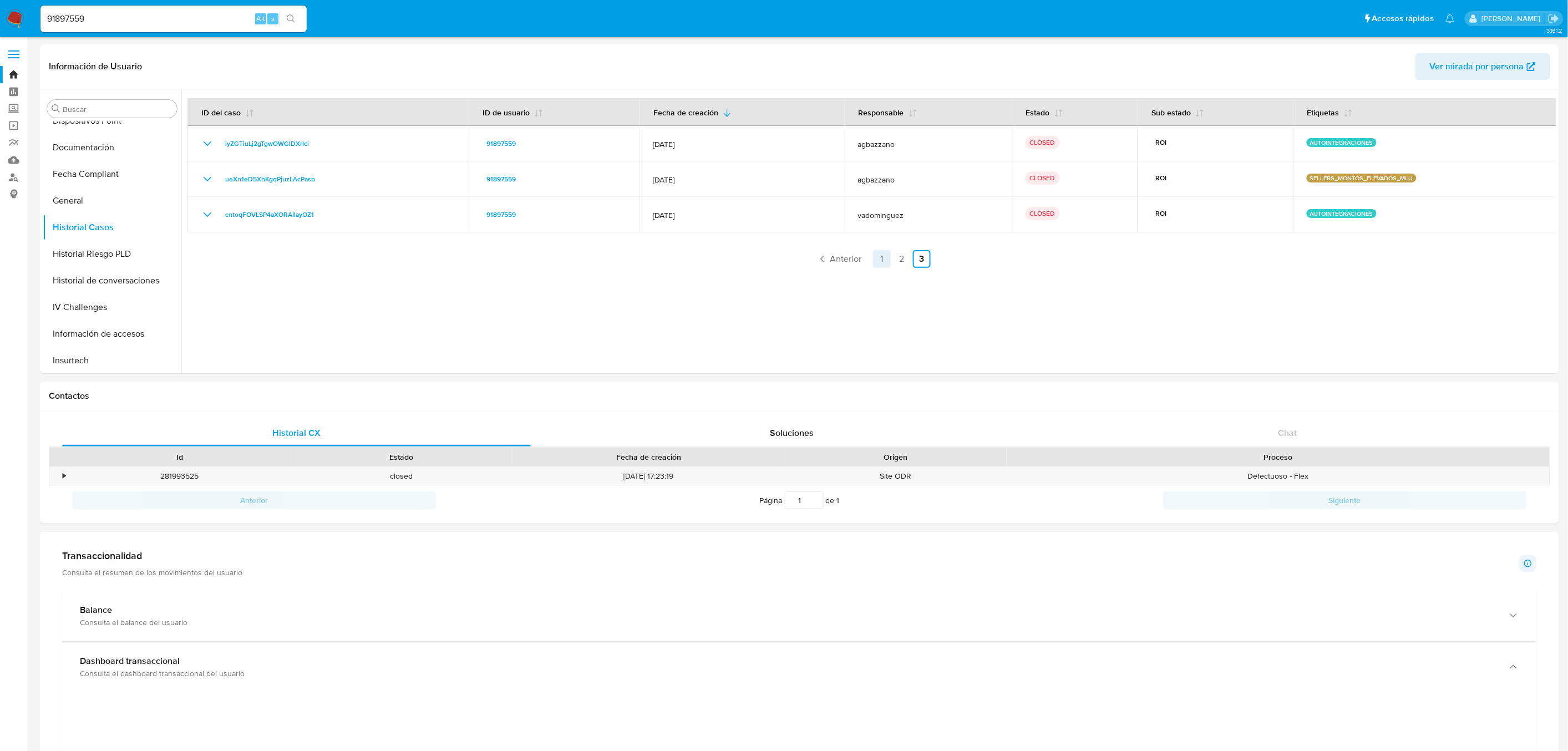
click at [886, 260] on link "1" at bounding box center [882, 259] width 18 height 18
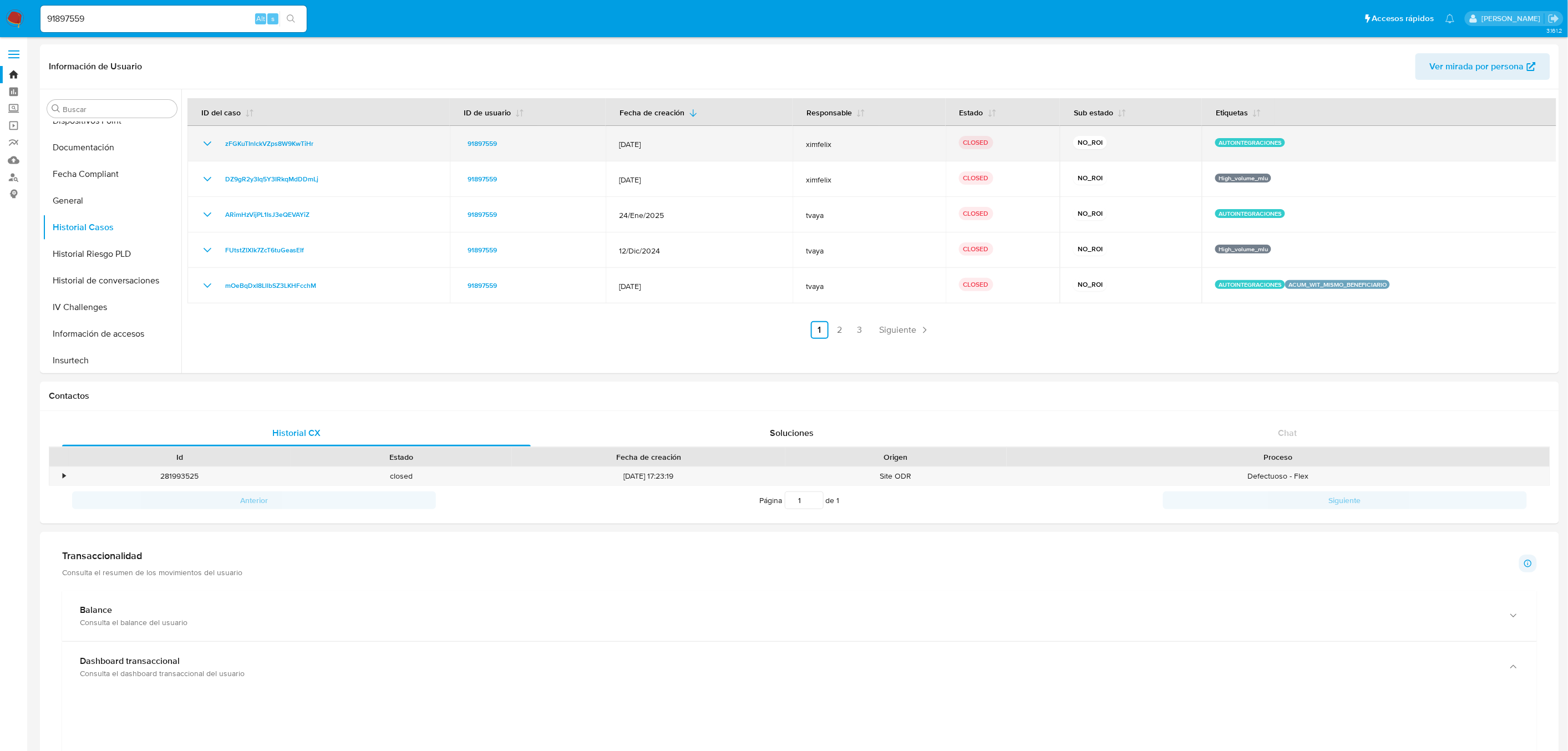
drag, startPoint x: 680, startPoint y: 155, endPoint x: 603, endPoint y: 148, distance: 77.3
click at [606, 148] on td "[DATE]" at bounding box center [699, 144] width 187 height 36
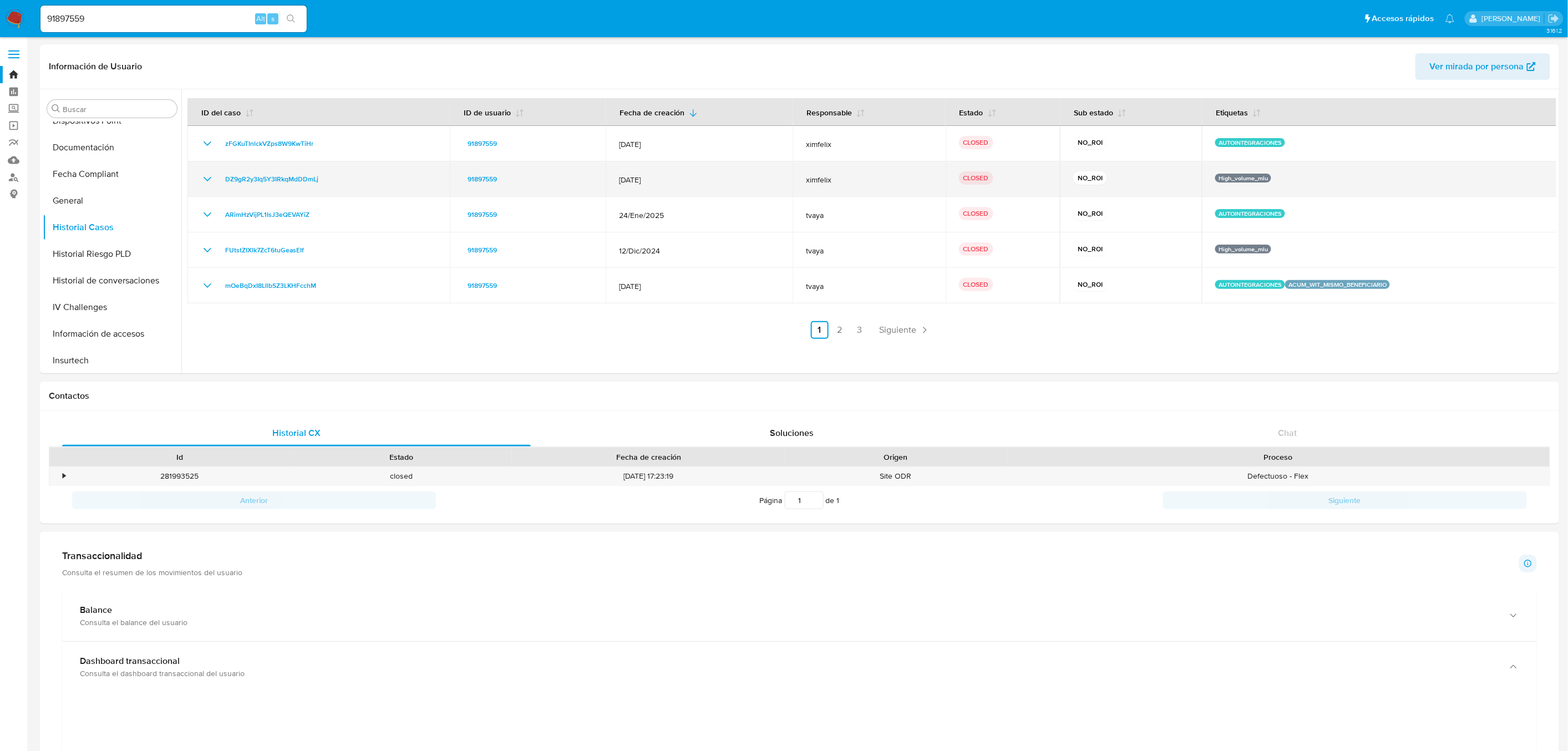
drag, startPoint x: 1272, startPoint y: 184, endPoint x: 1164, endPoint y: 184, distance: 108.0
click at [1166, 185] on tr "DZ9gR2y3Iq5Y3IRkqMdDDmLj 91897559 [DATE] ximfelix CLOSED NO_ROI High_volume_mlu" at bounding box center [873, 179] width 1370 height 36
